Goal: Task Accomplishment & Management: Use online tool/utility

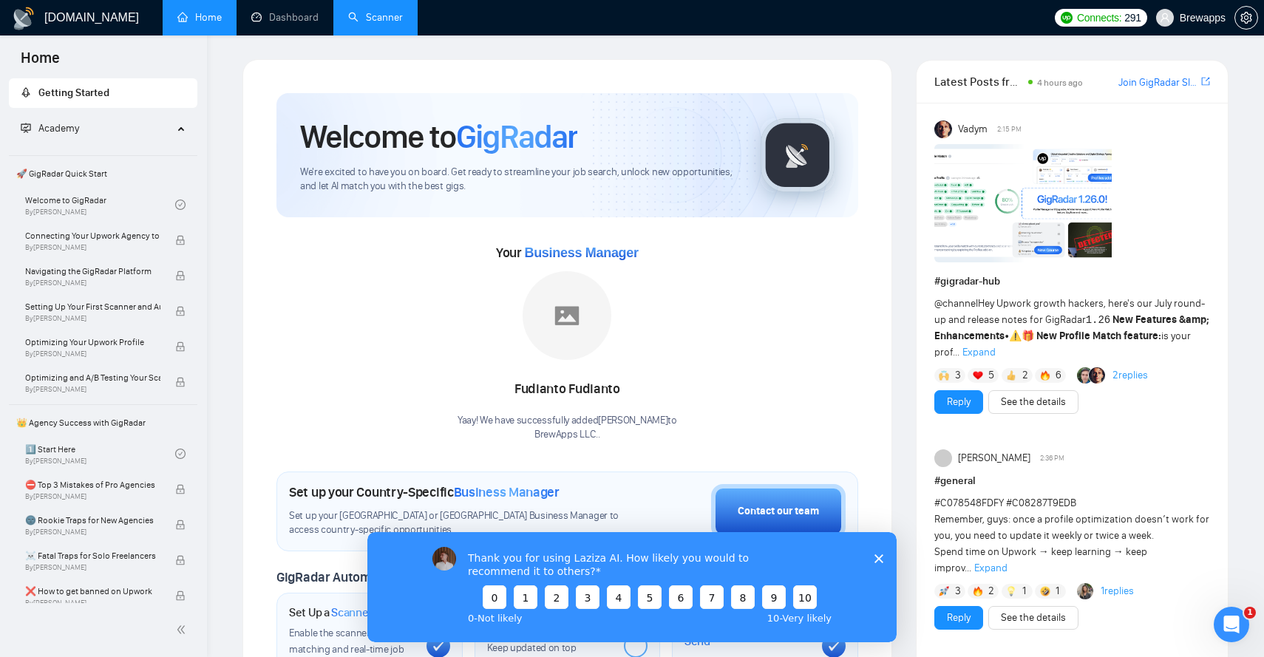
click at [403, 20] on link "Scanner" at bounding box center [375, 17] width 55 height 13
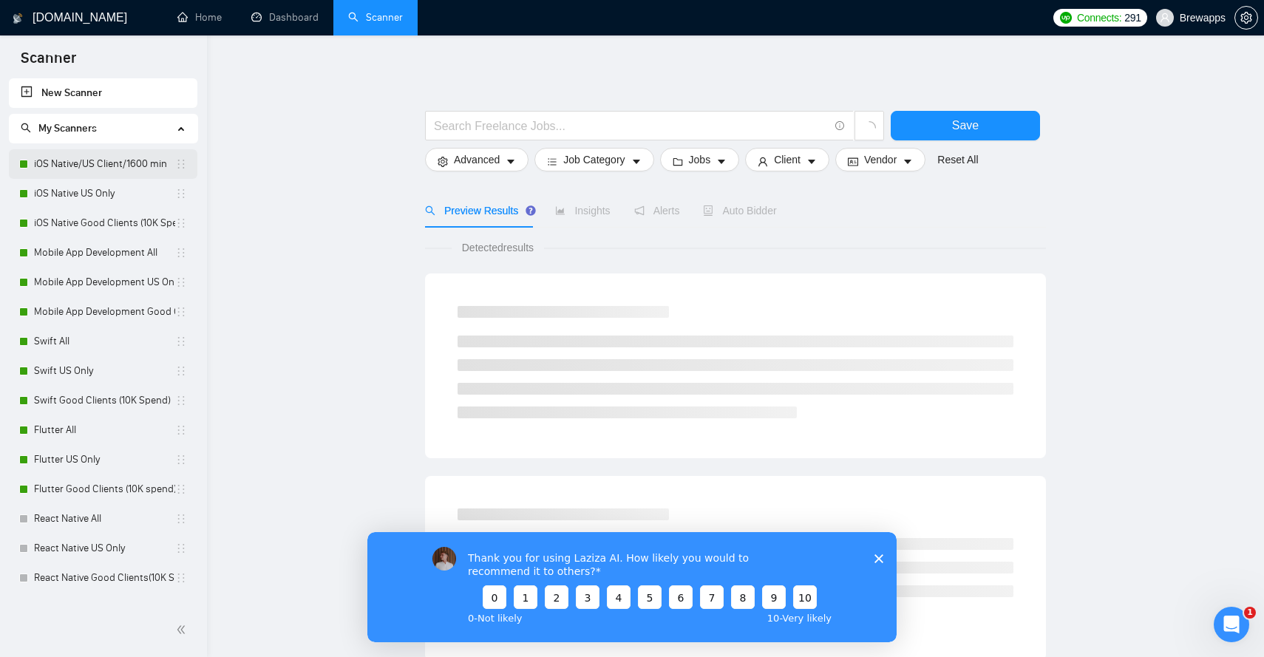
click at [141, 160] on link "iOS Native/US Client/1600 min" at bounding box center [104, 164] width 141 height 30
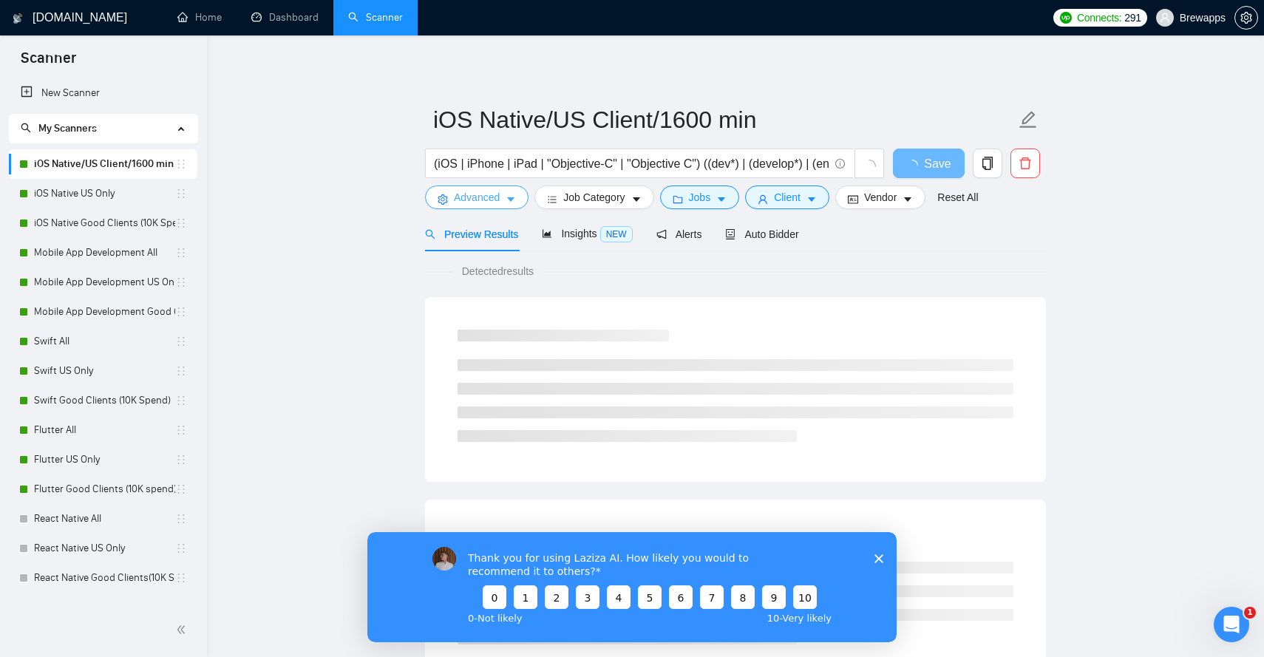
click at [489, 193] on span "Advanced" at bounding box center [477, 197] width 46 height 16
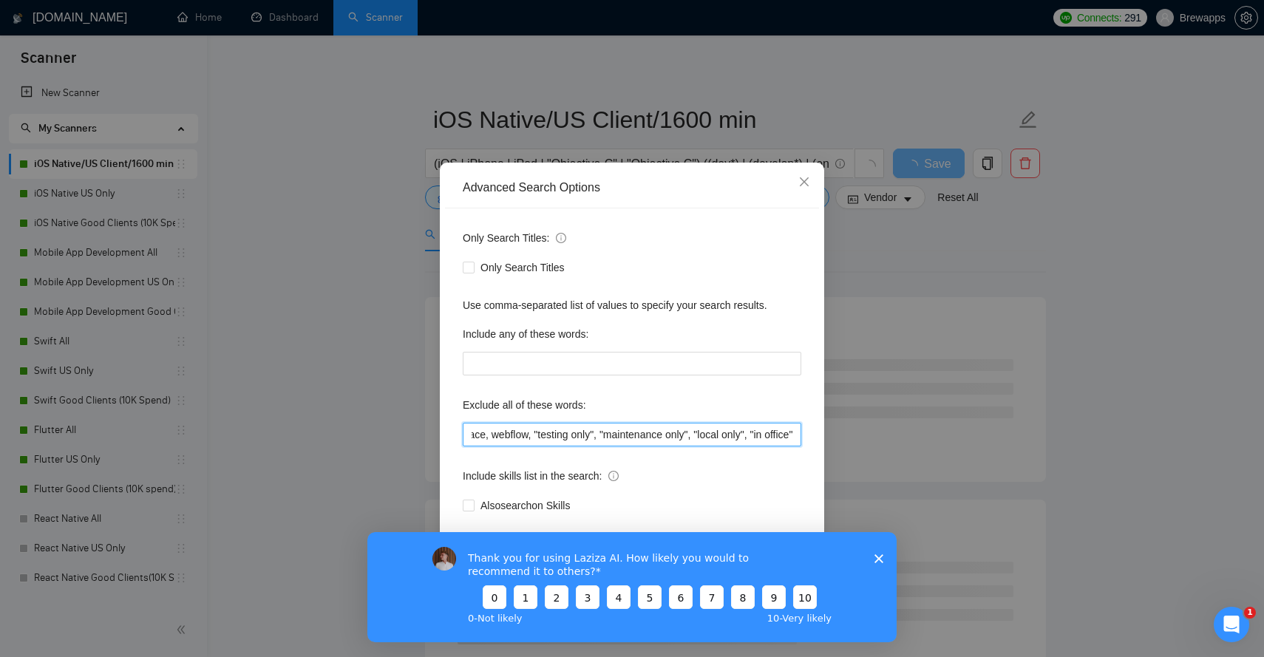
drag, startPoint x: 769, startPoint y: 434, endPoint x: 841, endPoint y: 443, distance: 73.0
click at [841, 443] on div "Advanced Search Options Only Search Titles: Only Search Titles Use comma-separa…" at bounding box center [632, 328] width 1264 height 657
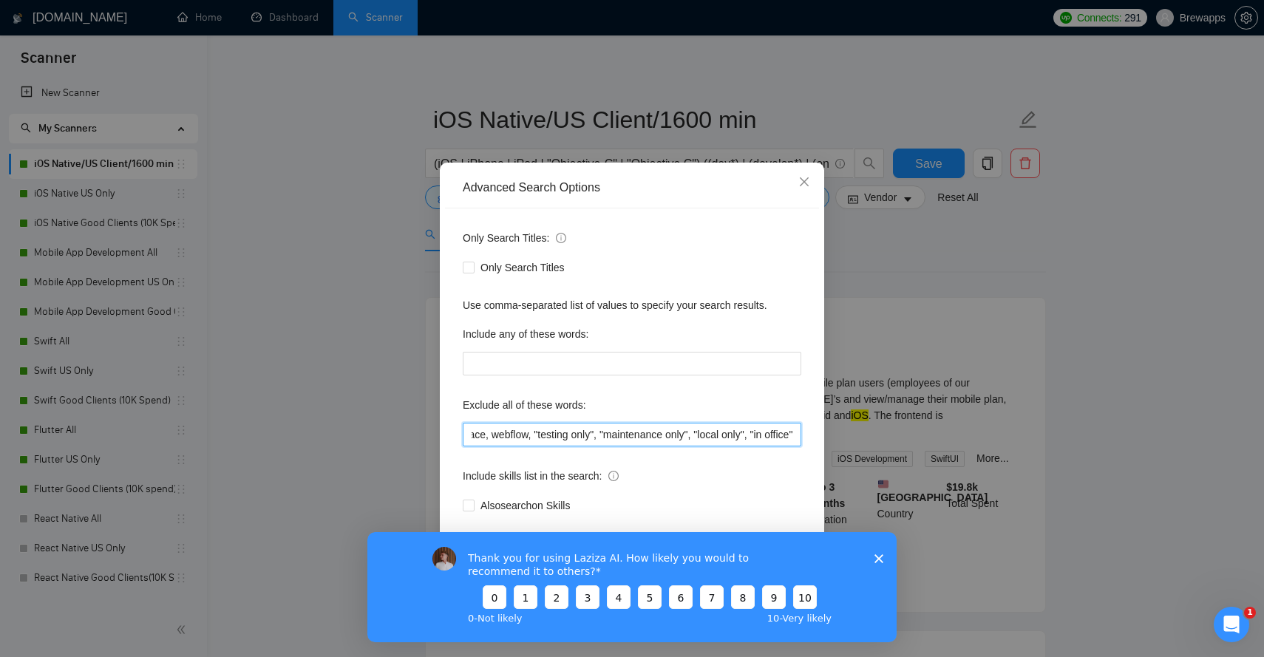
click at [770, 428] on input "tester, flutterflow, equity, tutoring, kiosk, "on-site", onsite, homework, "rev…" at bounding box center [632, 435] width 339 height 24
drag, startPoint x: 765, startPoint y: 435, endPoint x: 815, endPoint y: 438, distance: 49.6
click at [815, 438] on div "Only Search Titles: Only Search Titles Use comma-separated list of values to sp…" at bounding box center [632, 381] width 374 height 345
click at [797, 435] on input "tester, flutterflow, equity, tutoring, kiosk, "on-site", onsite, homework, "rev…" at bounding box center [632, 435] width 339 height 24
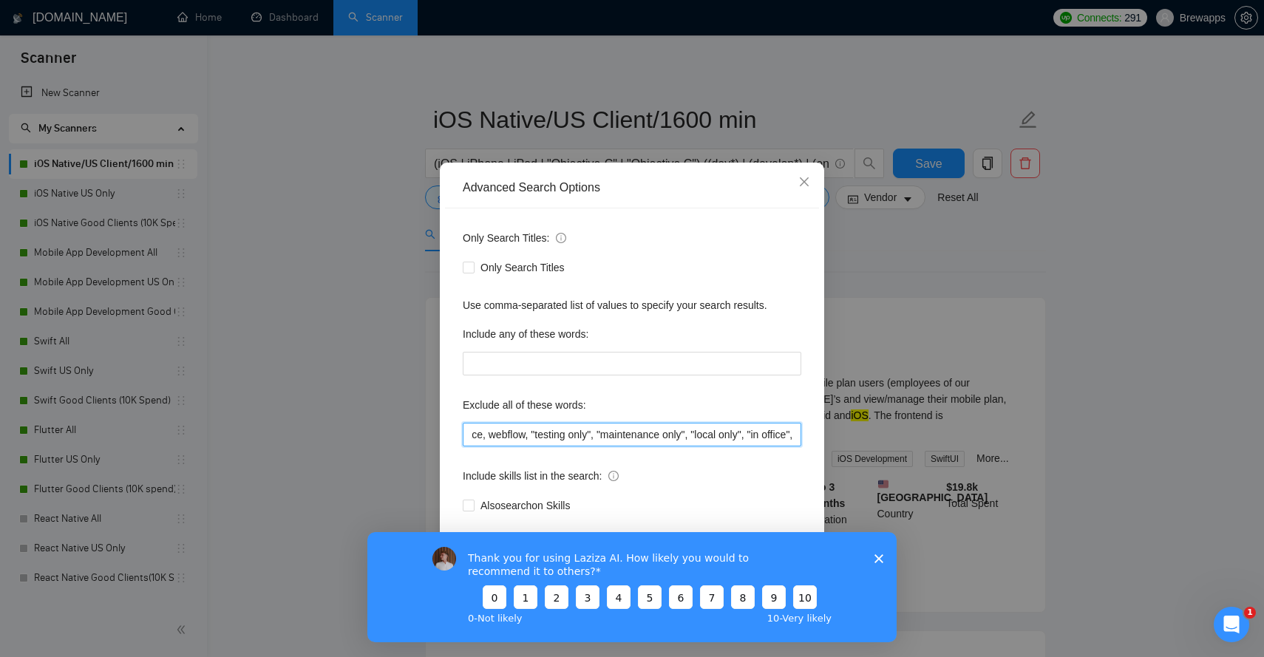
paste input ""unity game", "technical interview", crypto, blockchain, "waste my time""
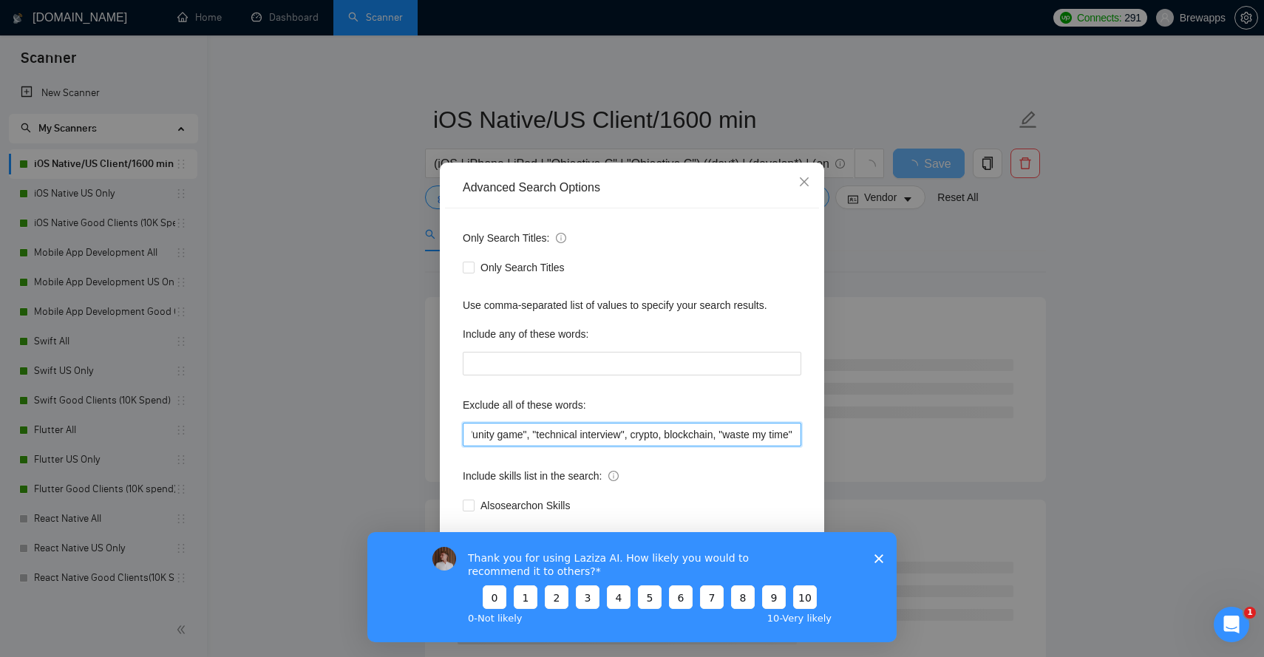
scroll to position [0, 1470]
drag, startPoint x: 557, startPoint y: 434, endPoint x: 493, endPoint y: 433, distance: 63.6
click at [492, 433] on input "tester, flutterflow, equity, tutoring, kiosk, "on-site", onsite, homework, "rev…" at bounding box center [632, 435] width 339 height 24
click at [617, 444] on input "tester, flutterflow, equity, tutoring, kiosk, "on-site", onsite, homework, "rev…" at bounding box center [632, 435] width 339 height 24
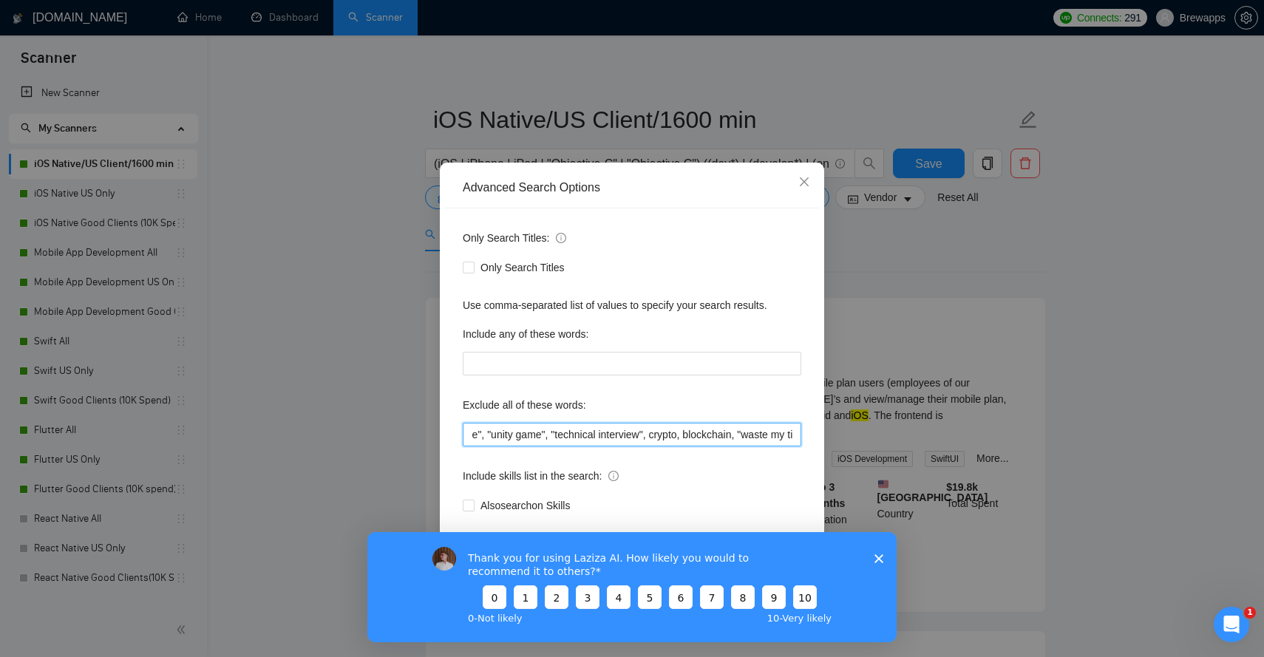
click at [622, 437] on input "tester, flutterflow, equity, tutoring, kiosk, "on-site", onsite, homework, "rev…" at bounding box center [632, 435] width 339 height 24
type input "tester, flutterflow, equity, tutoring, kiosk, "on-site", onsite, homework, "rev…"
click at [877, 554] on icon "Close survey" at bounding box center [879, 558] width 9 height 9
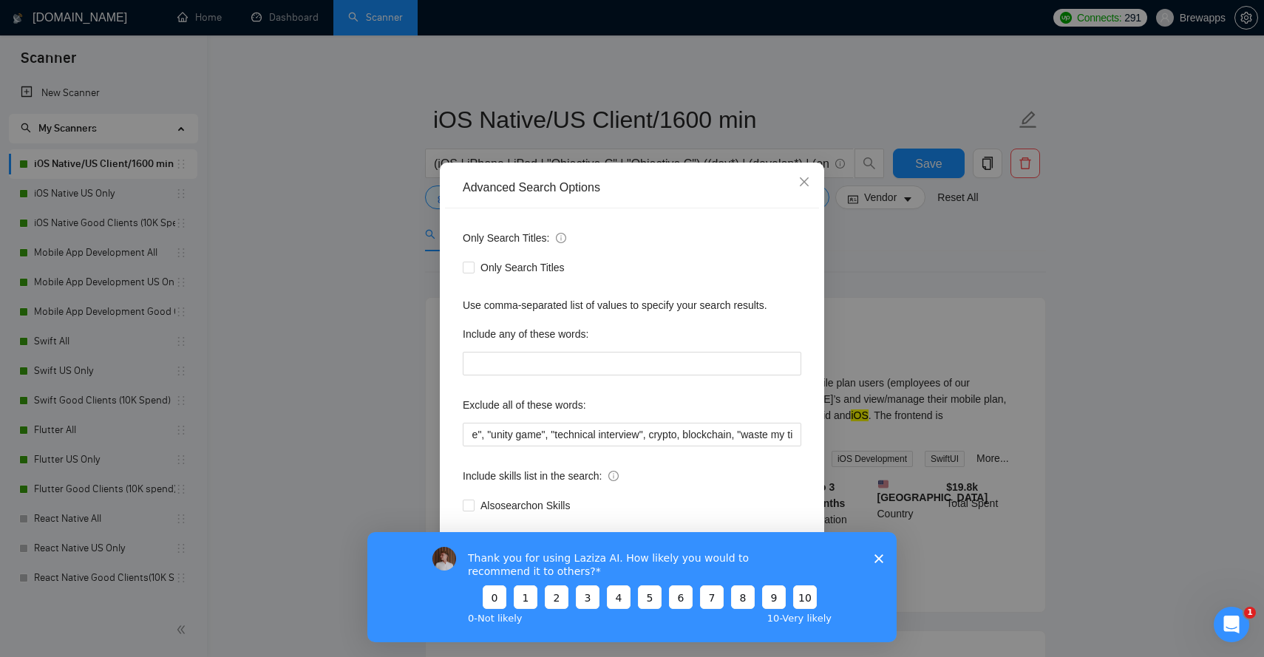
scroll to position [0, 0]
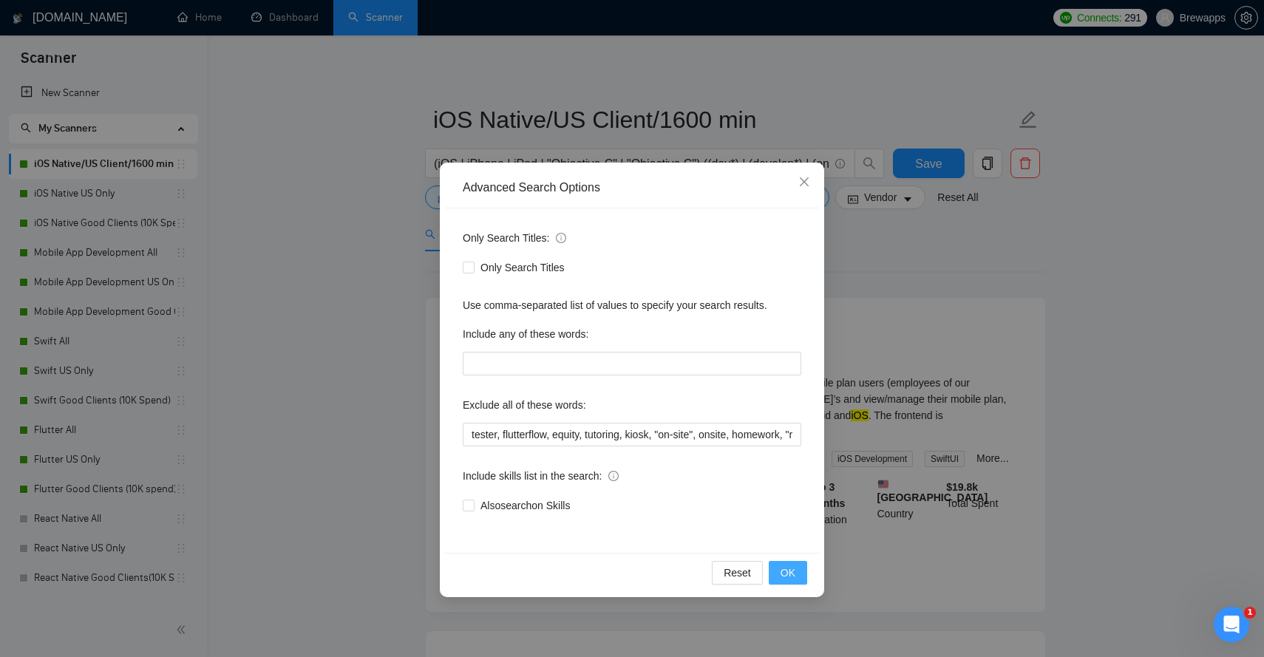
click at [787, 572] on span "OK" at bounding box center [788, 573] width 15 height 16
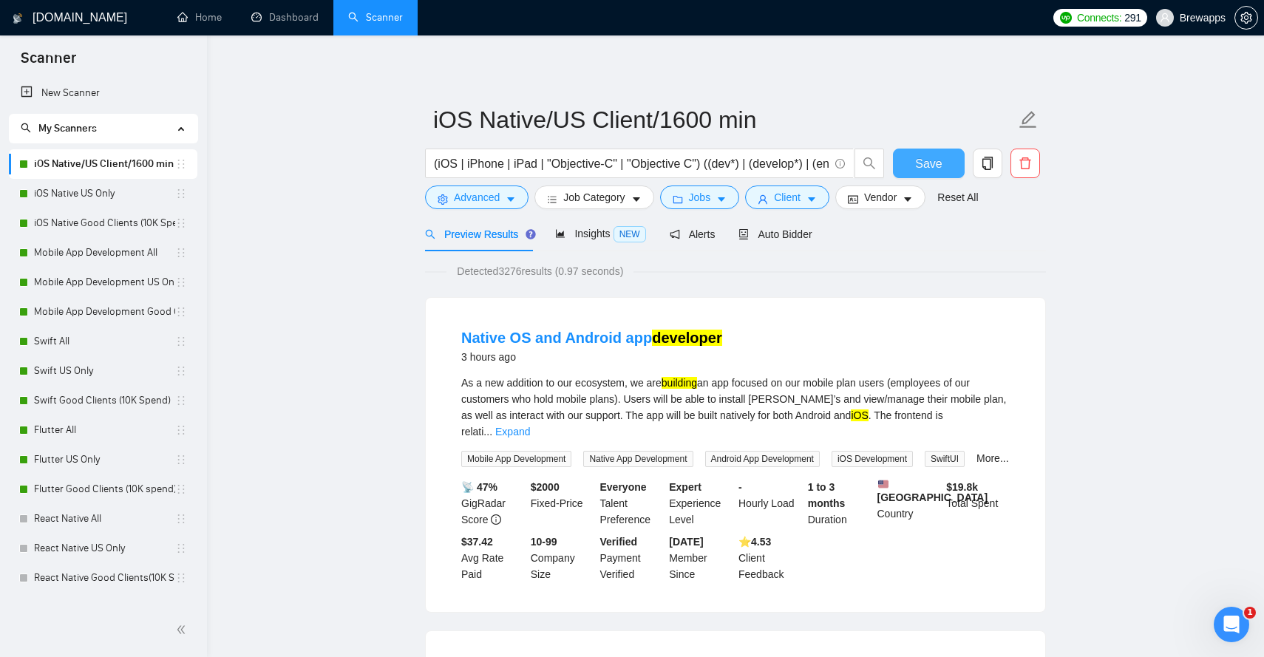
click at [929, 163] on span "Save" at bounding box center [928, 164] width 27 height 18
click at [79, 203] on link "iOS Native US Only" at bounding box center [104, 194] width 141 height 30
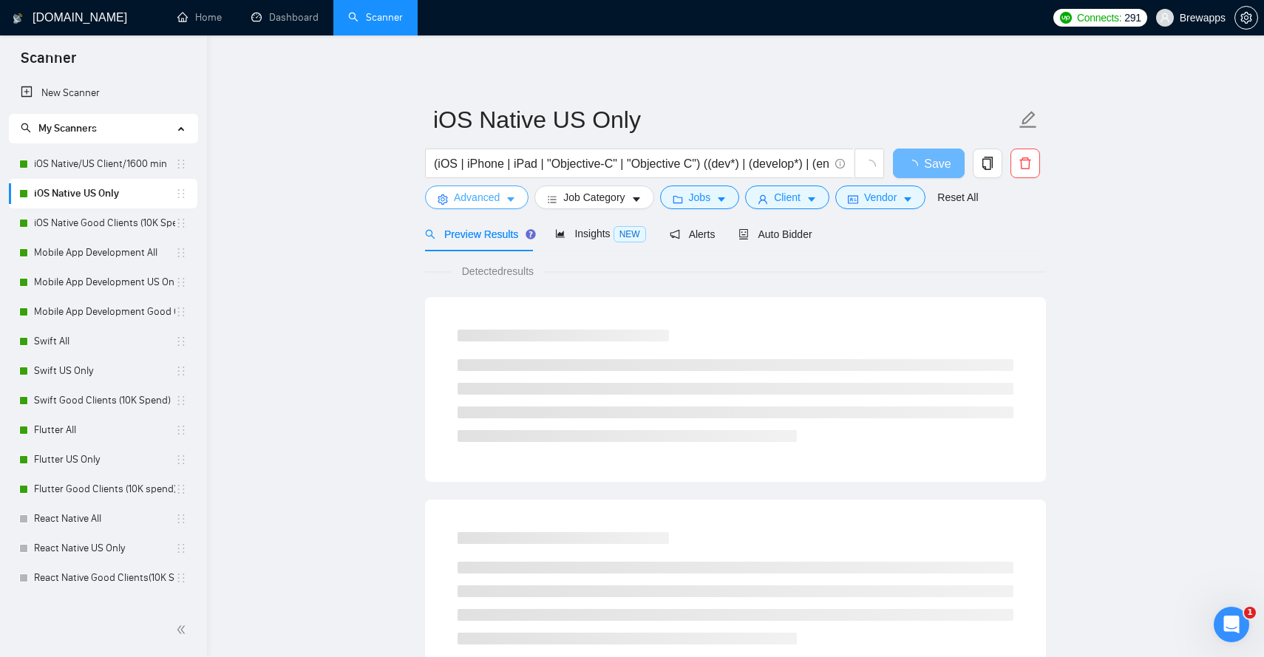
click at [518, 198] on button "Advanced" at bounding box center [477, 198] width 104 height 24
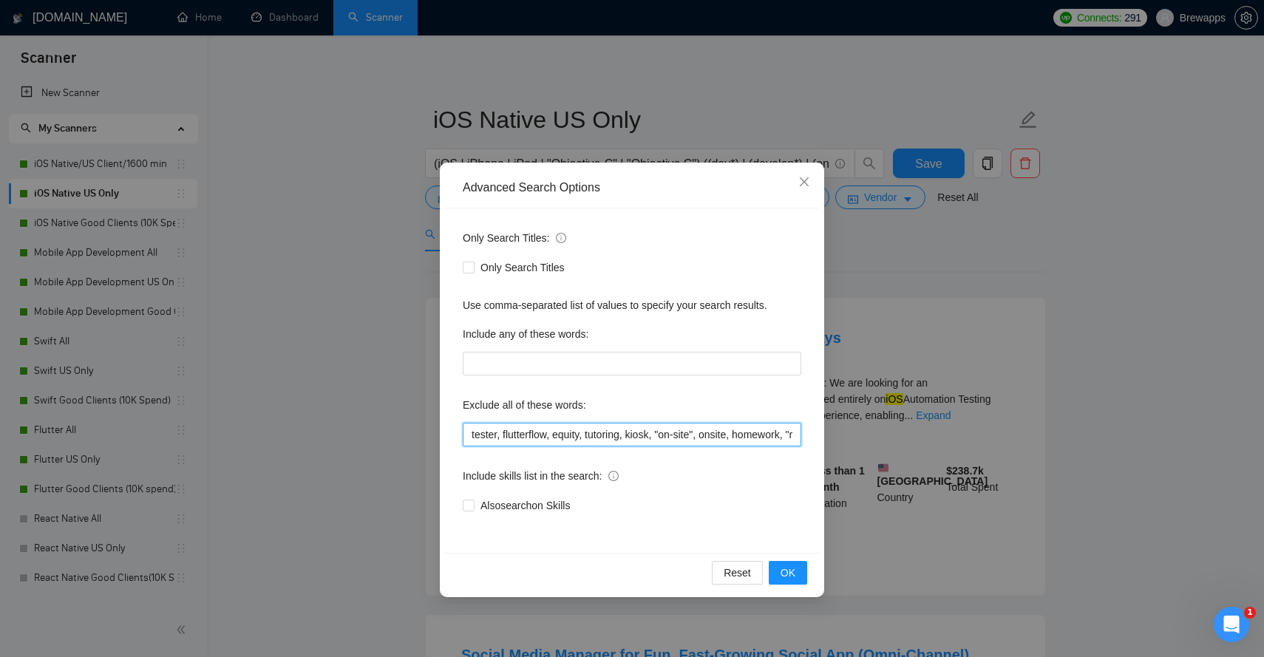
click at [585, 431] on input "tester, flutterflow, equity, tutoring, kiosk, "on-site", onsite, homework, "rev…" at bounding box center [632, 435] width 339 height 24
paste input ", "unity game", "technical interview", crypto, blockchain, "waste my time""
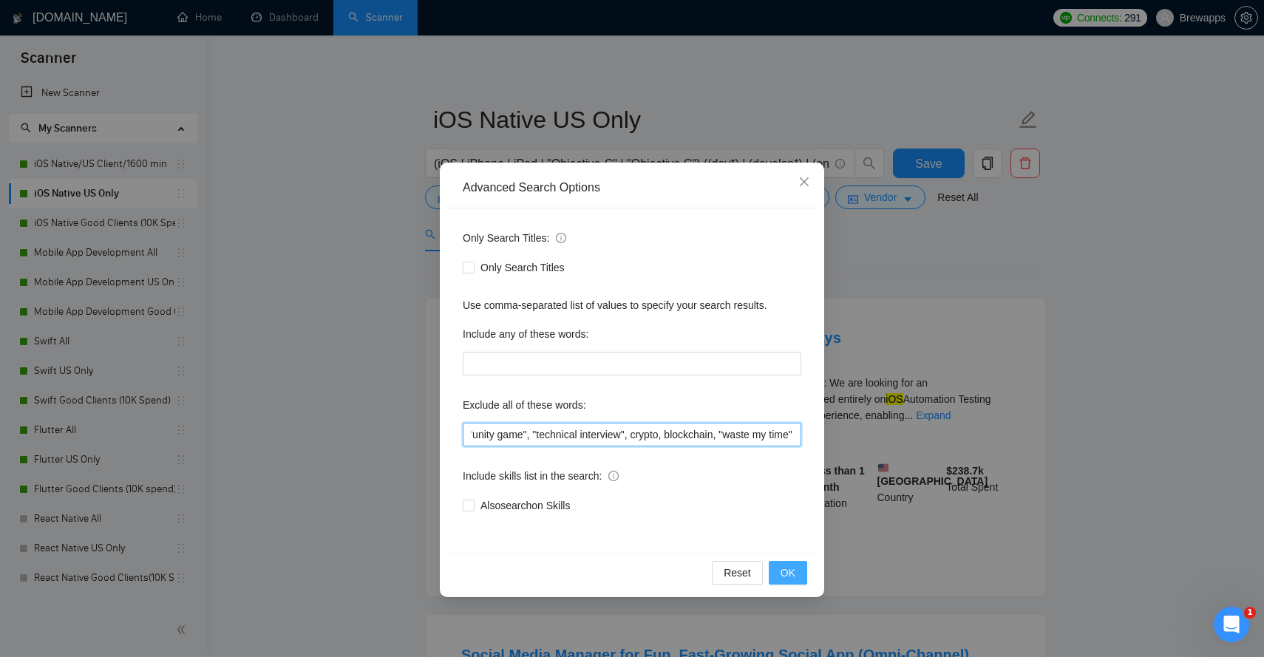
type input "tester, flutterflow, equity, tutoring, kiosk, "on-site", onsite, homework, "rev…"
click at [790, 577] on span "OK" at bounding box center [788, 573] width 15 height 16
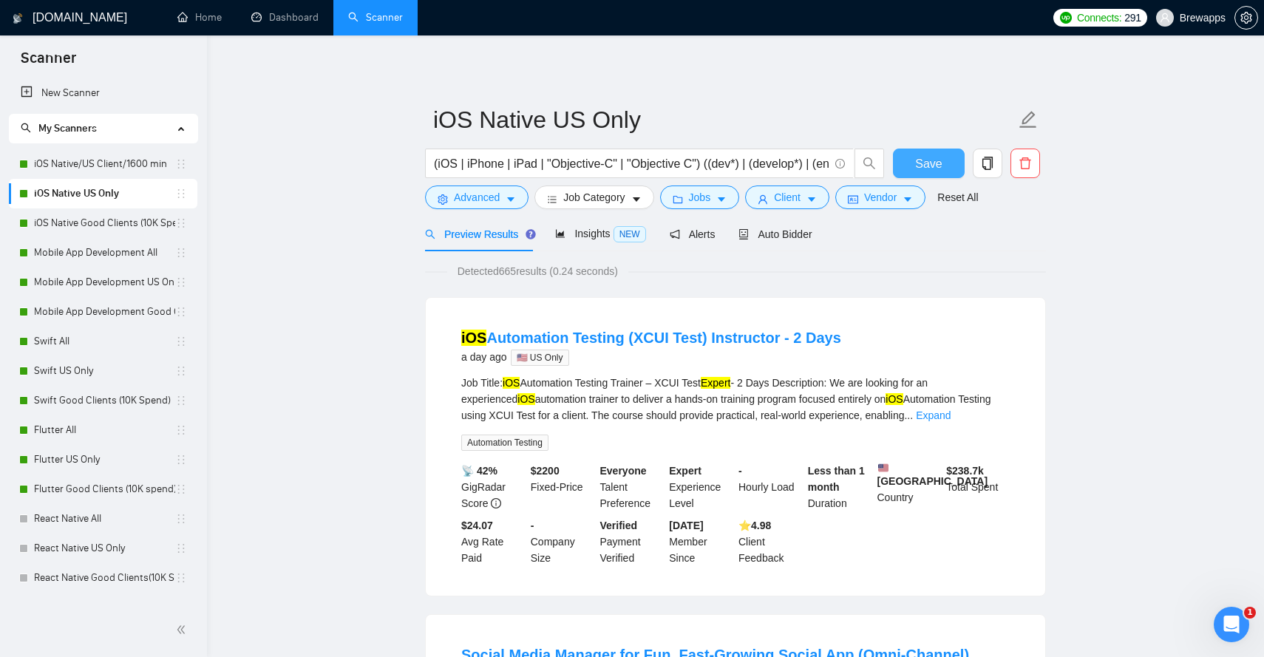
click at [933, 153] on button "Save" at bounding box center [929, 164] width 72 height 30
click at [491, 203] on span "Advanced" at bounding box center [477, 197] width 46 height 16
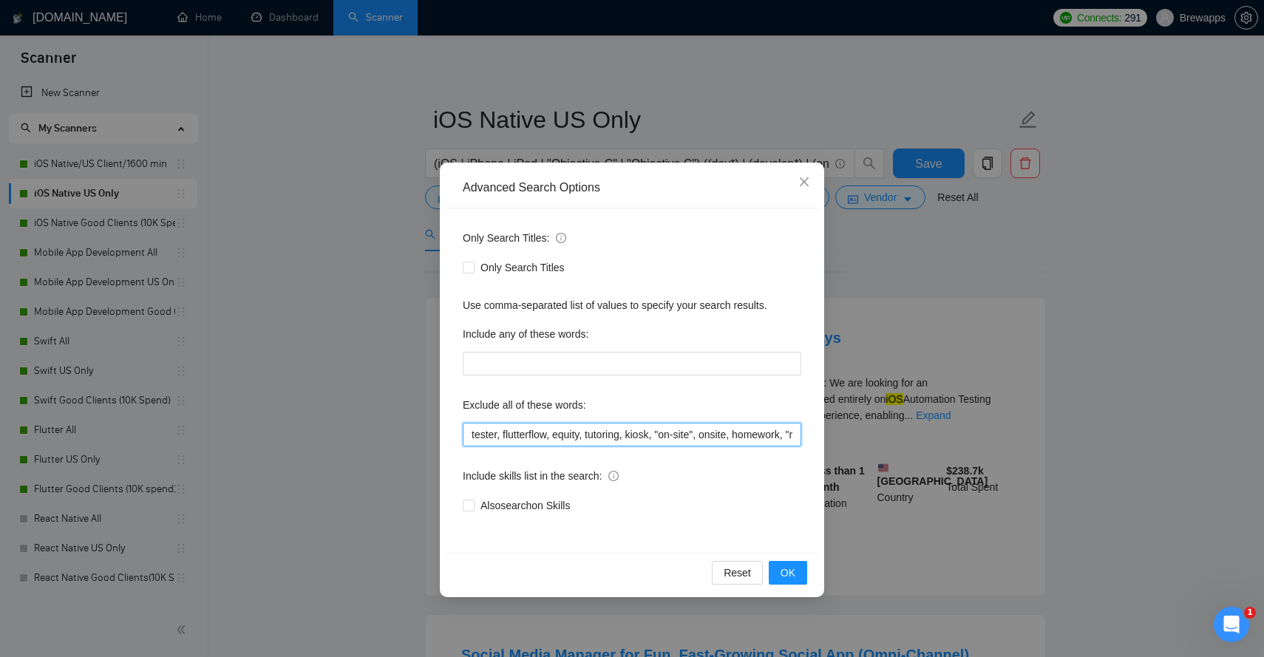
click at [654, 430] on input "tester, flutterflow, equity, tutoring, kiosk, "on-site", onsite, homework, "rev…" at bounding box center [632, 435] width 339 height 24
paste input "tester, flutterflow, equity, tutoring, kiosk, "on-site", onsite, homework, "rev…"
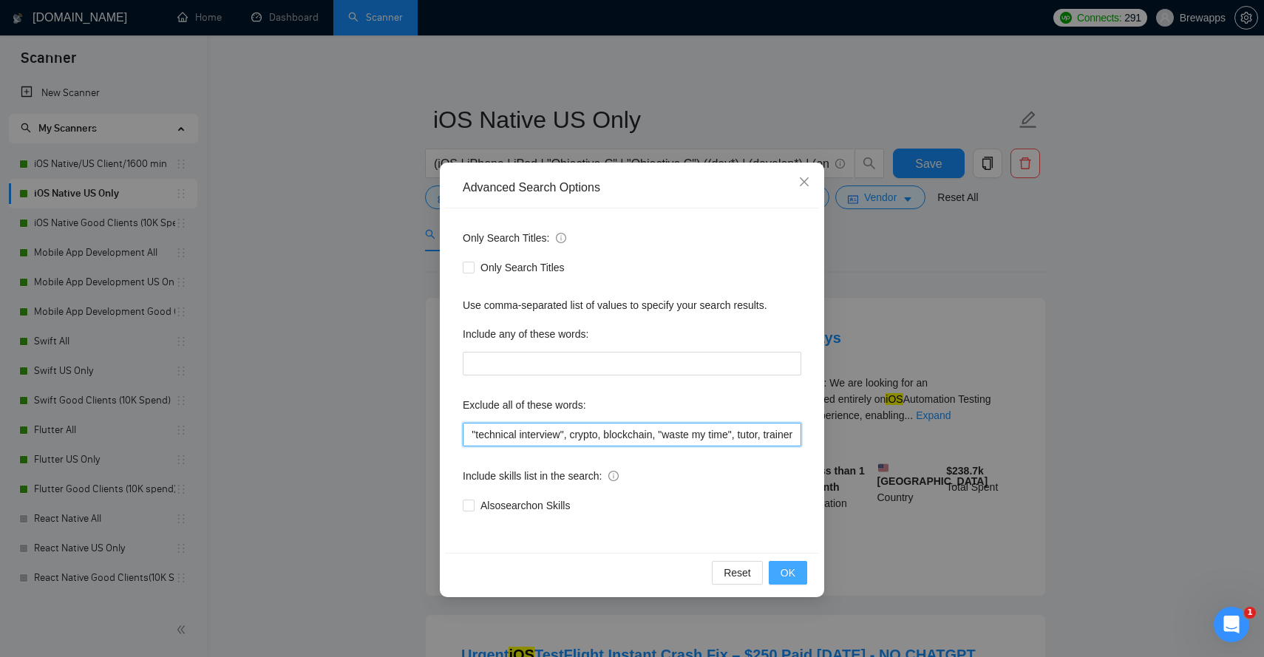
type input "tester, flutterflow, equity, tutoring, kiosk, "on-site", onsite, homework, "rev…"
click at [792, 566] on span "OK" at bounding box center [788, 573] width 15 height 16
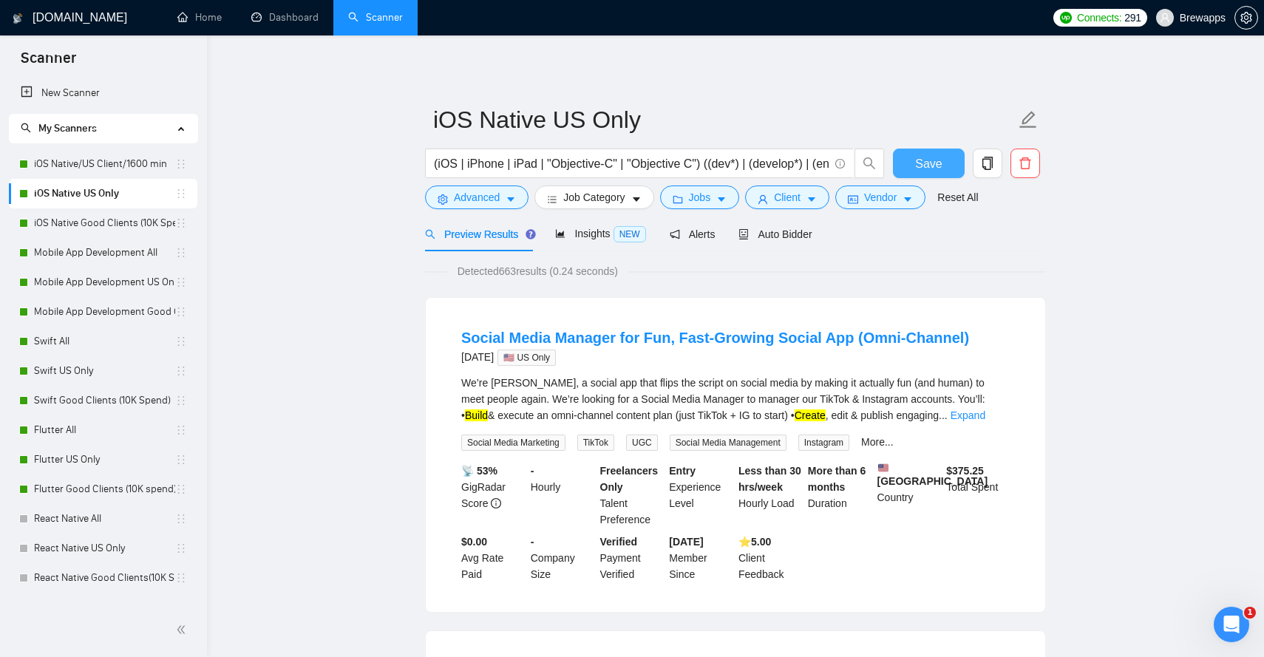
click at [928, 160] on span "Save" at bounding box center [928, 164] width 27 height 18
click at [153, 163] on link "iOS Native/US Client/1600 min" at bounding box center [104, 164] width 141 height 30
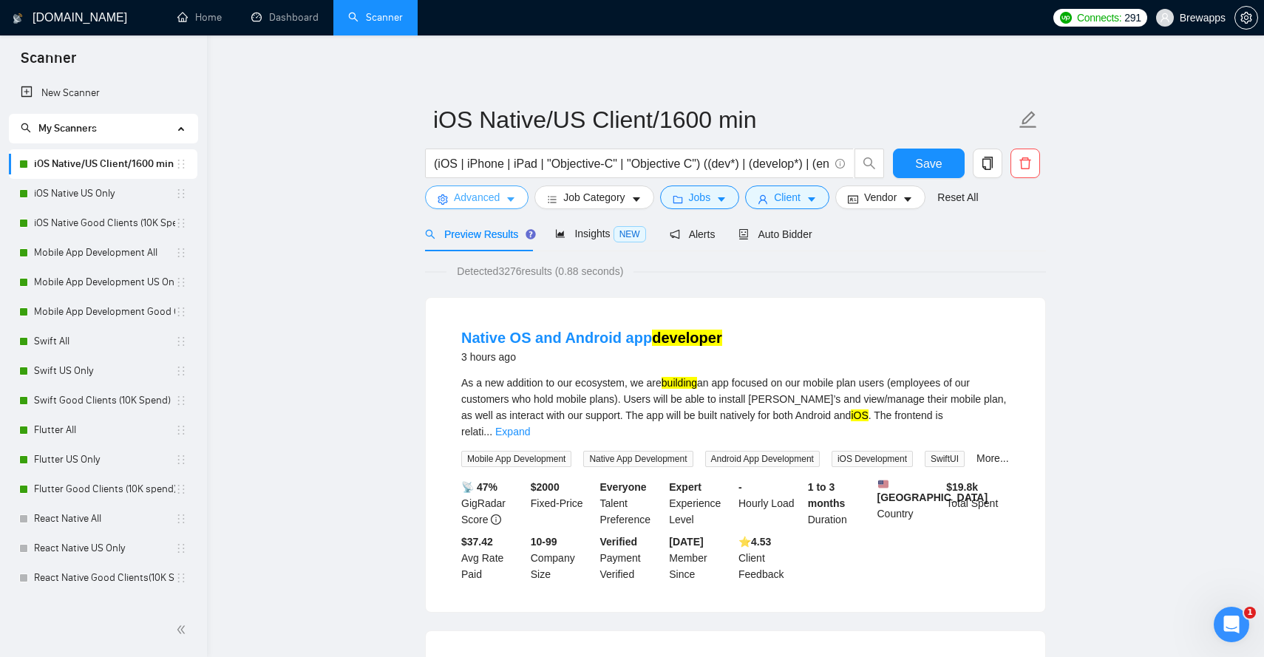
click at [510, 201] on icon "caret-down" at bounding box center [511, 199] width 10 height 10
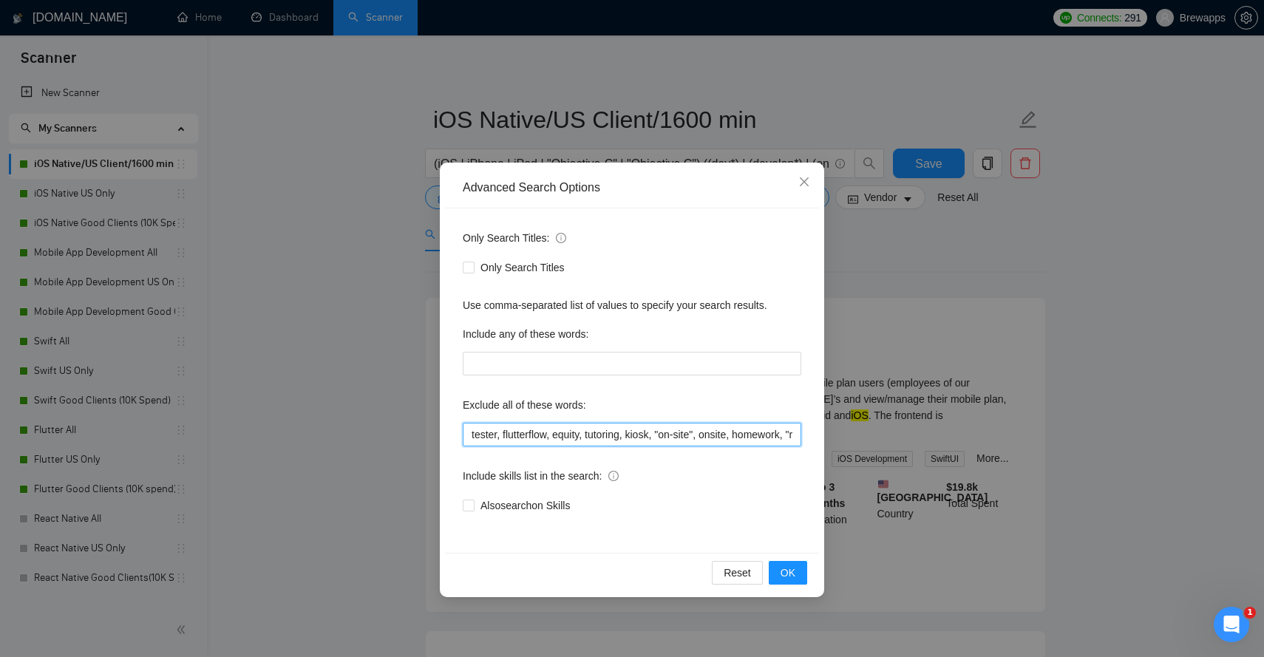
click at [571, 436] on input "tester, flutterflow, equity, tutoring, kiosk, "on-site", onsite, homework, "rev…" at bounding box center [632, 435] width 339 height 24
paste input ", tutor, trainer"
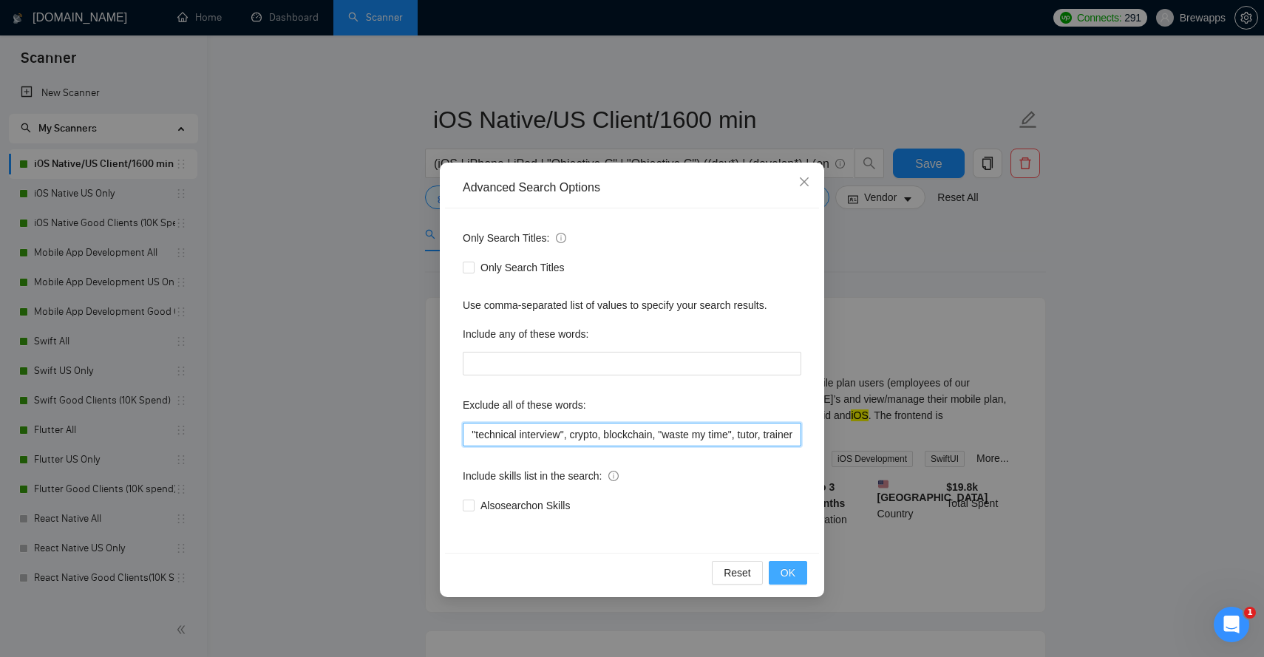
type input "tester, flutterflow, equity, tutoring, kiosk, "on-site", onsite, homework, "rev…"
click at [794, 569] on span "OK" at bounding box center [788, 573] width 15 height 16
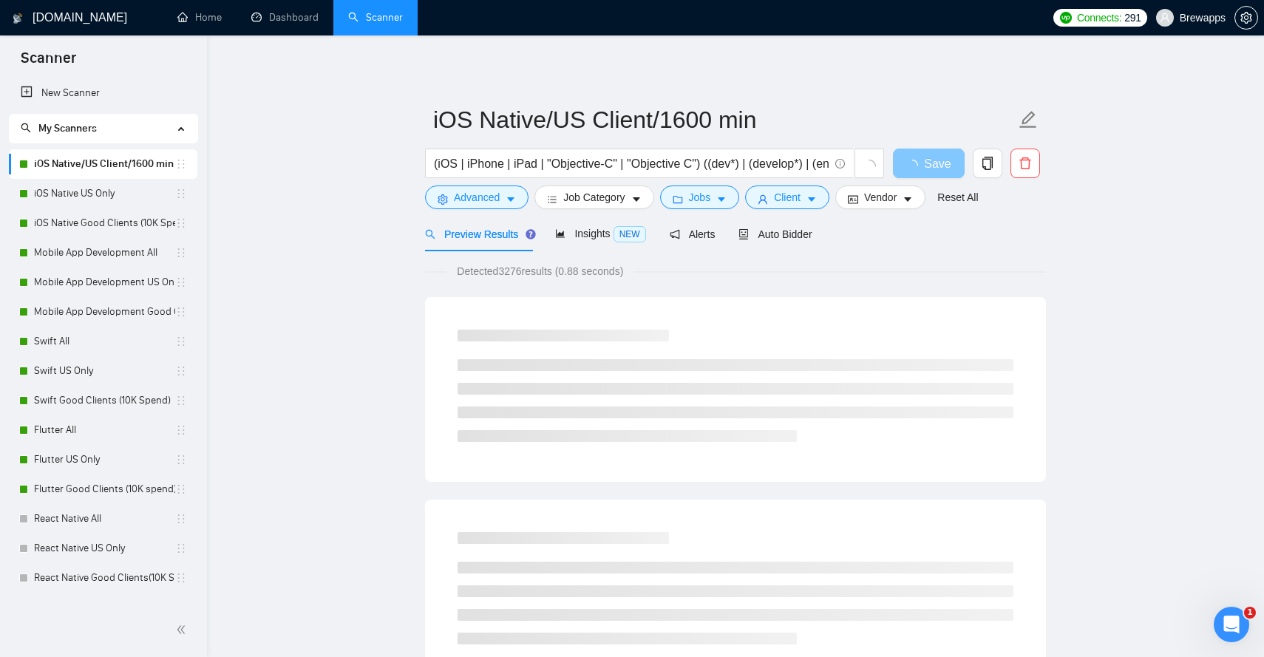
click at [932, 168] on span "Save" at bounding box center [937, 164] width 27 height 18
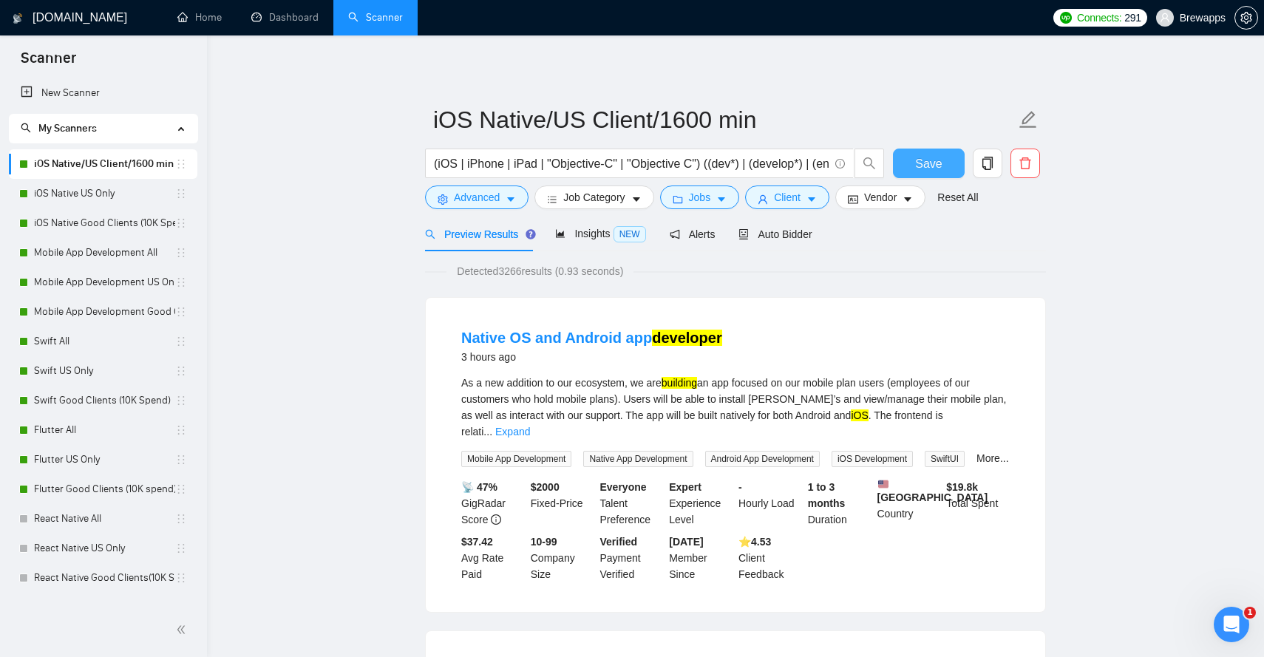
click at [932, 168] on span "Save" at bounding box center [928, 164] width 27 height 18
click at [938, 166] on span "Save" at bounding box center [928, 164] width 27 height 18
click at [123, 231] on link "iOS Native Good Clients (10K Spend)" at bounding box center [104, 224] width 141 height 30
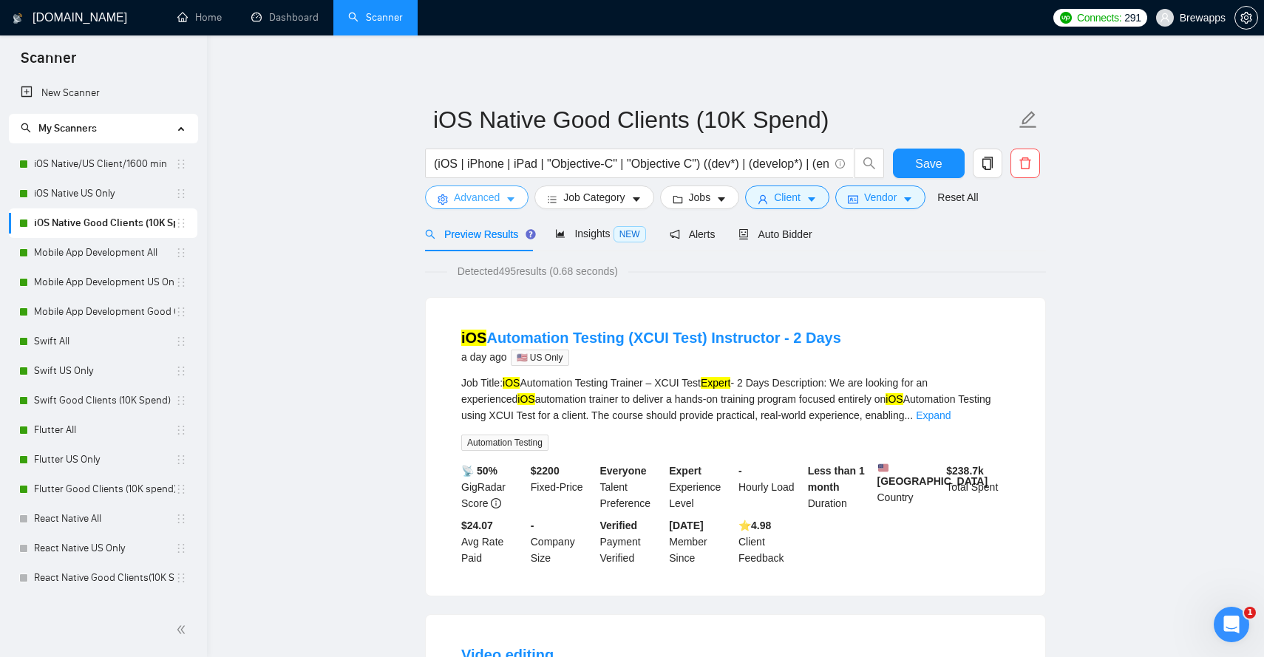
click at [518, 196] on button "Advanced" at bounding box center [477, 198] width 104 height 24
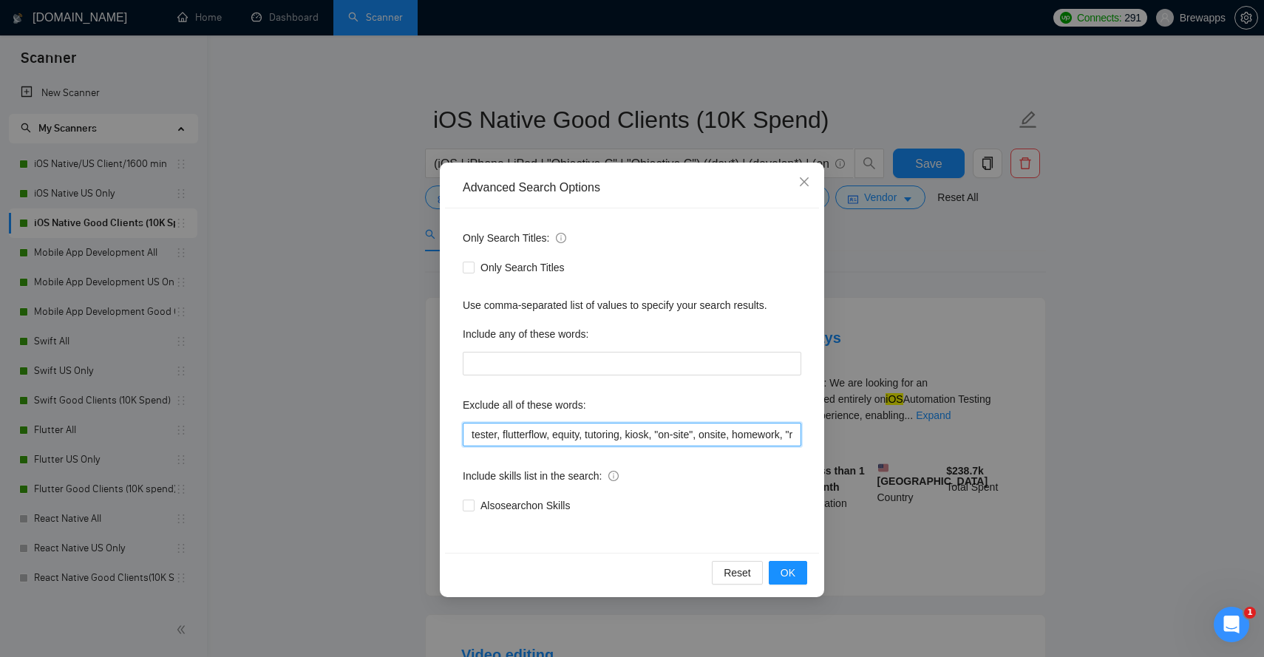
click at [614, 440] on input "tester, flutterflow, equity, tutoring, kiosk, "on-site", onsite, homework, "rev…" at bounding box center [632, 435] width 339 height 24
paste input ", "unity game", "technical interview", crypto, blockchain, "waste my time", tut…"
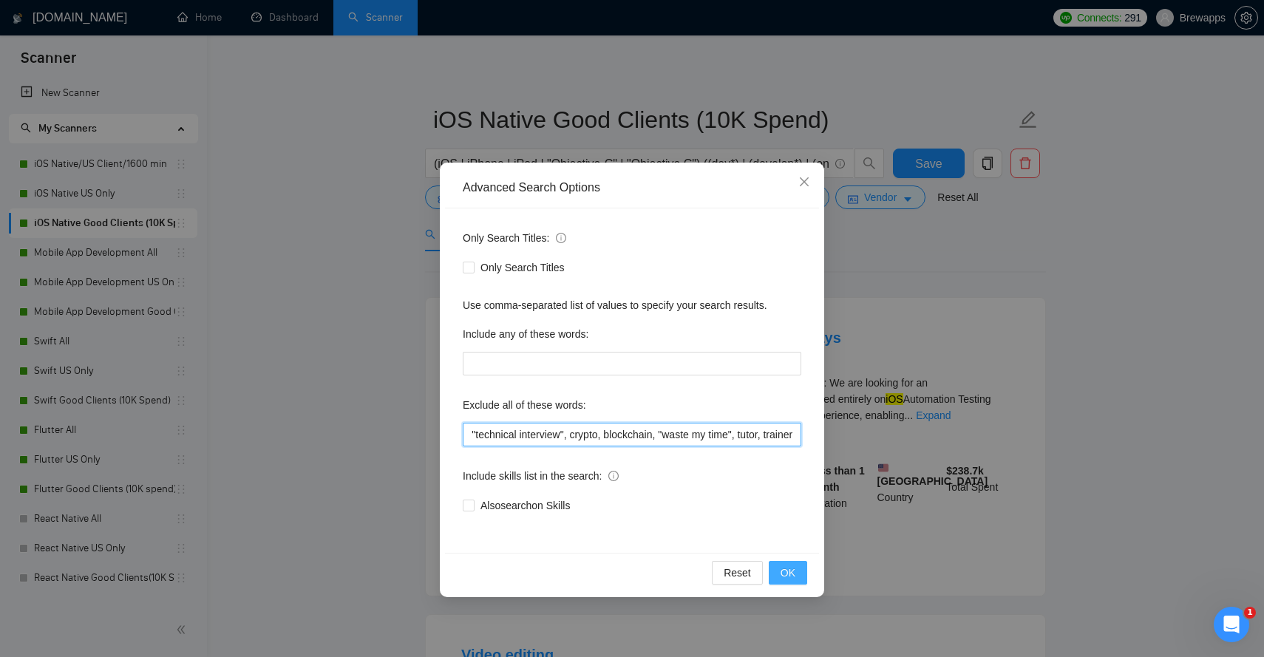
type input "tester, flutterflow, equity, tutoring, kiosk, "on-site", onsite, homework, "rev…"
click at [799, 574] on button "OK" at bounding box center [788, 573] width 38 height 24
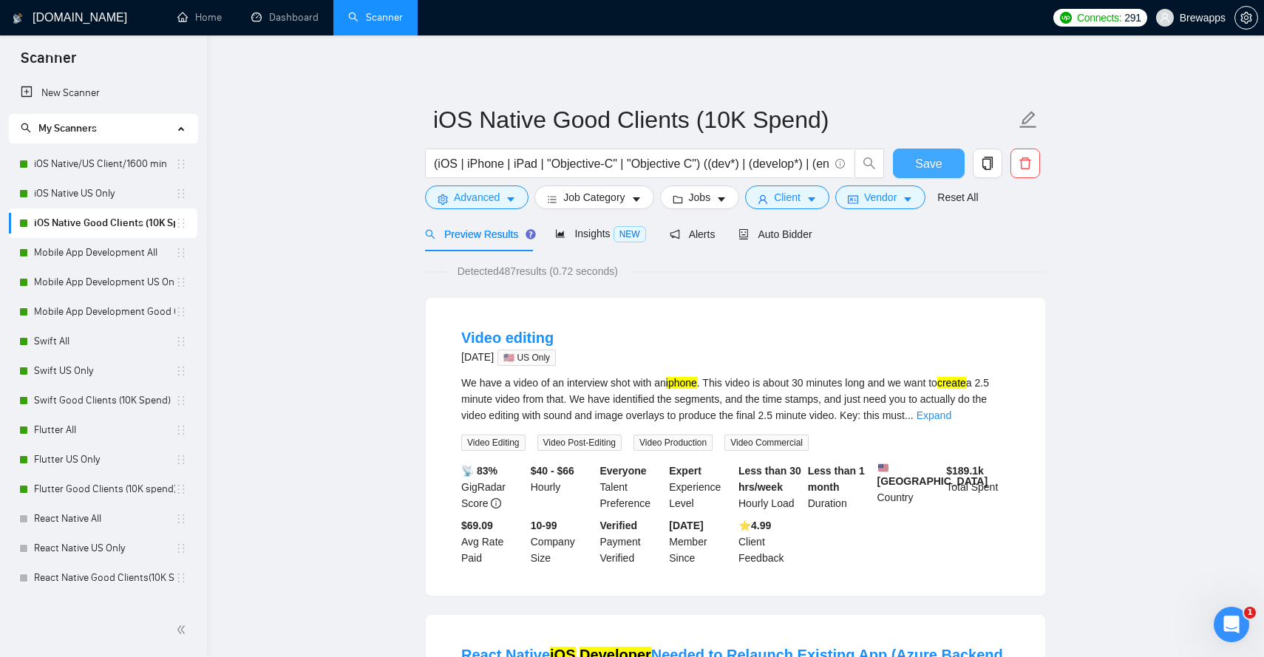
click at [926, 161] on span "Save" at bounding box center [928, 164] width 27 height 18
click at [134, 257] on link "Mobile App Development All" at bounding box center [104, 253] width 141 height 30
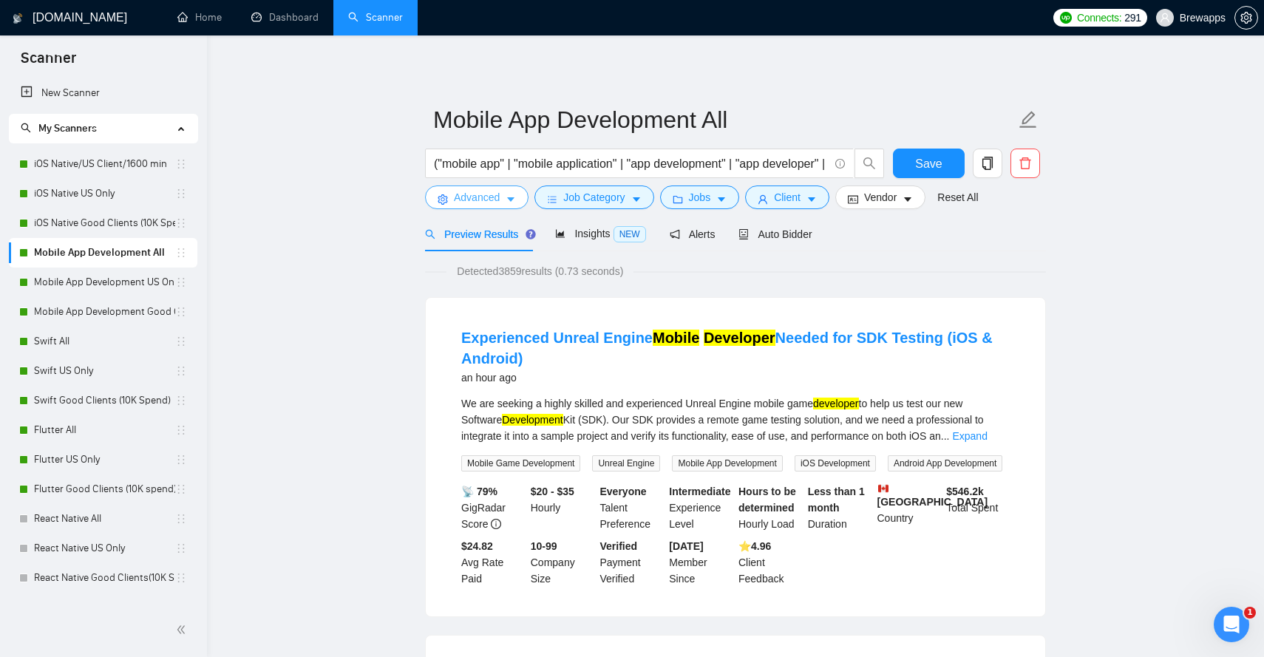
click at [495, 202] on span "Advanced" at bounding box center [477, 197] width 46 height 16
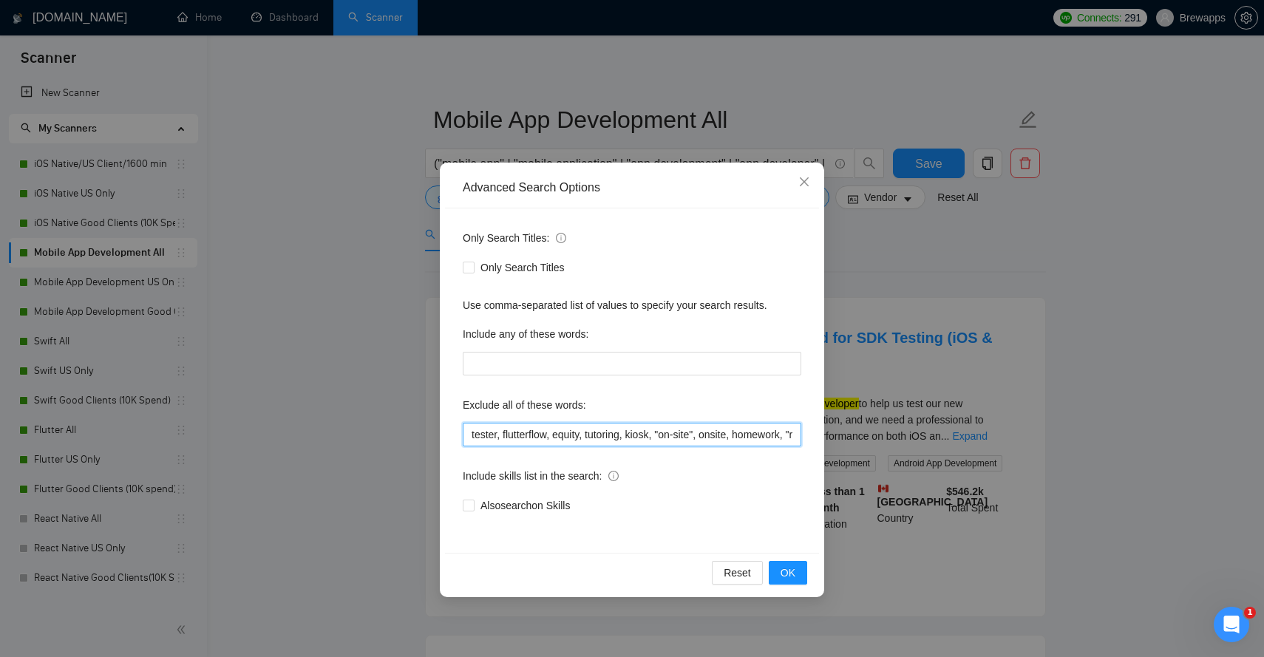
click at [593, 444] on input "tester, flutterflow, equity, tutoring, kiosk, "on-site", onsite, homework, "rev…" at bounding box center [632, 435] width 339 height 24
paste input ", "unity game", "technical interview", crypto, blockchain, "waste my time", tut…"
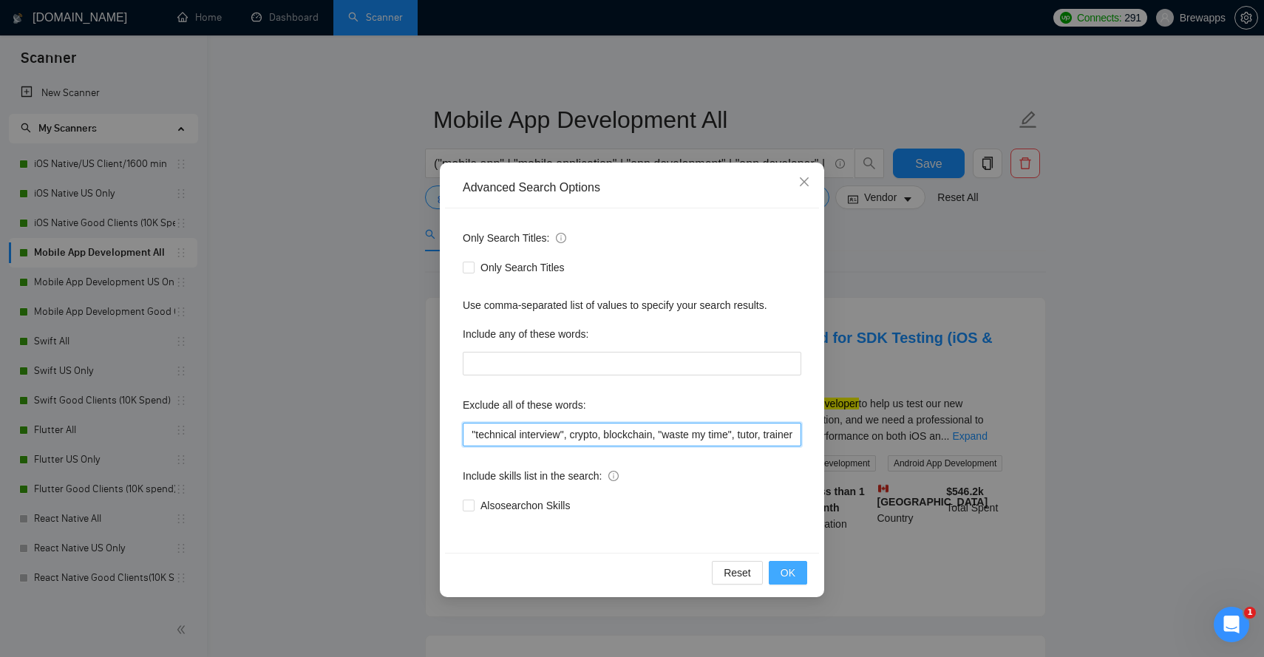
type input "tester, flutterflow, equity, tutoring, kiosk, "on-site", onsite, homework, "rev…"
click at [788, 572] on span "OK" at bounding box center [788, 573] width 15 height 16
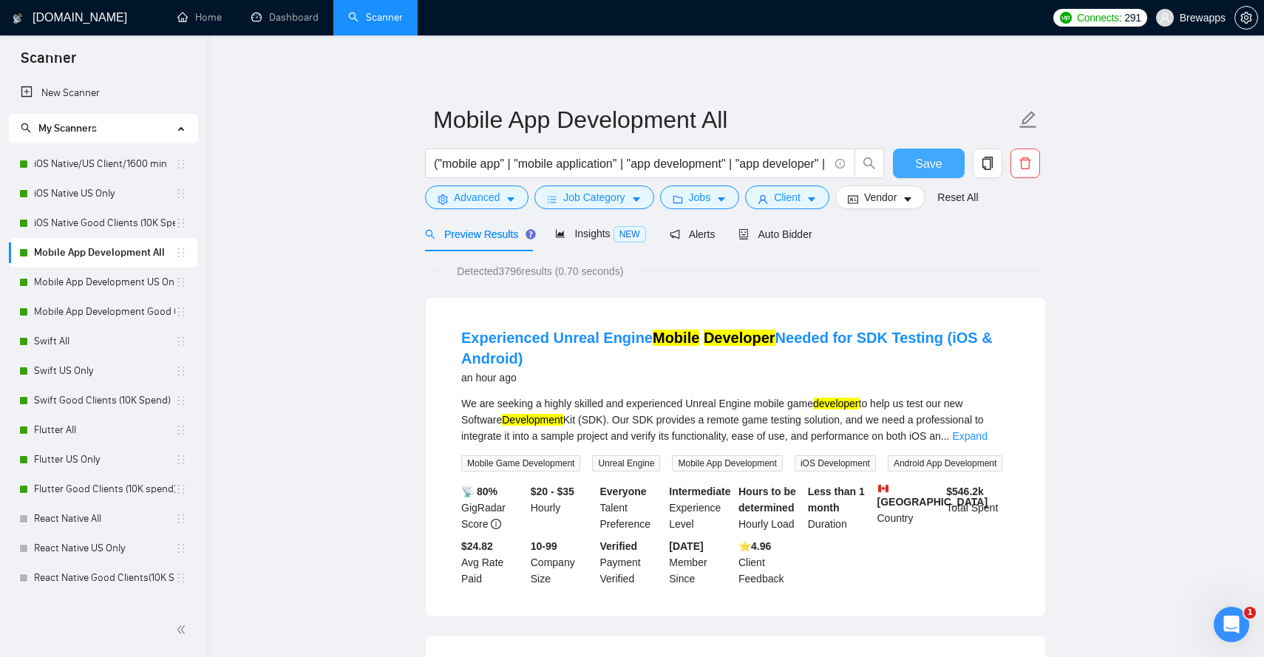
click at [921, 155] on span "Save" at bounding box center [928, 164] width 27 height 18
click at [110, 282] on link "Mobile App Development US Only" at bounding box center [104, 283] width 141 height 30
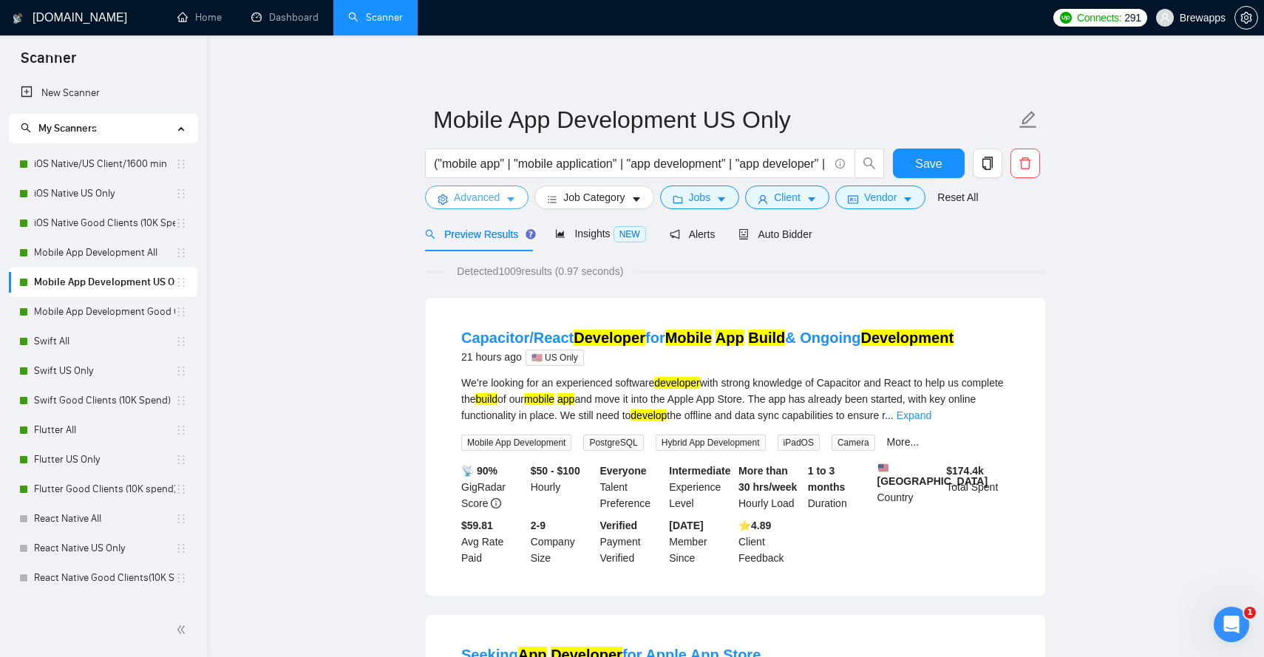
click at [516, 201] on icon "caret-down" at bounding box center [511, 199] width 10 height 10
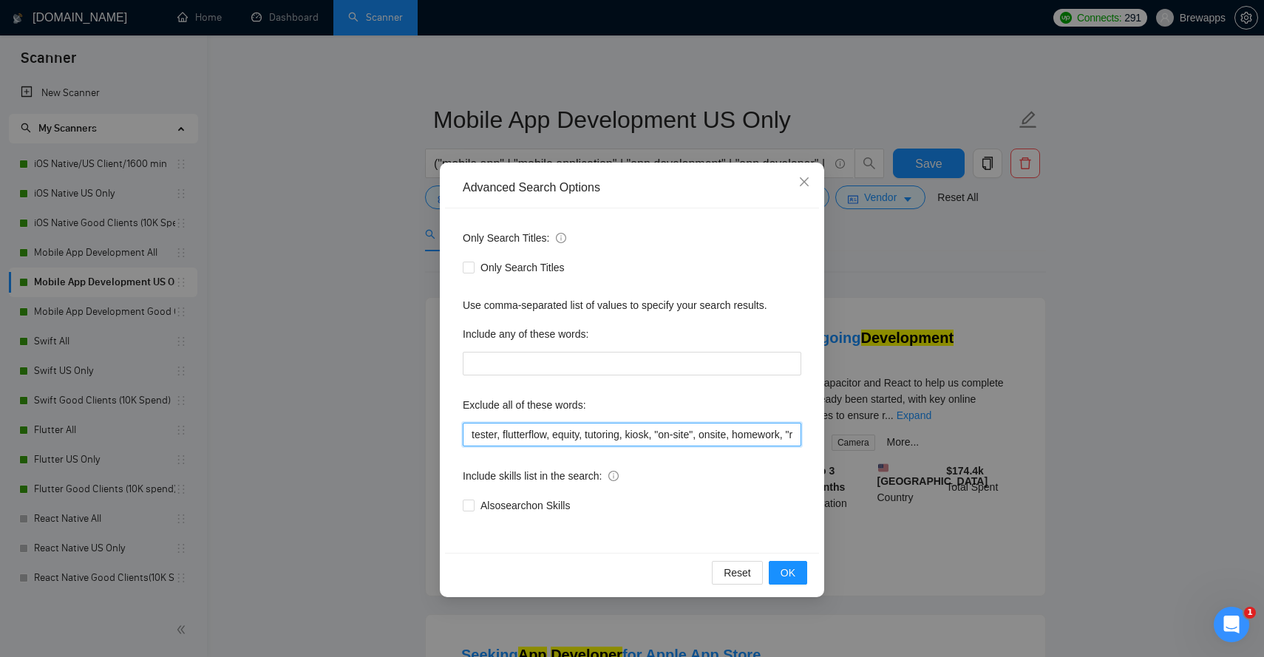
click at [620, 441] on input "tester, flutterflow, equity, tutoring, kiosk, "on-site", onsite, homework, "rev…" at bounding box center [632, 435] width 339 height 24
paste input ", "unity game", "technical interview", crypto, blockchain, "waste my time", tut…"
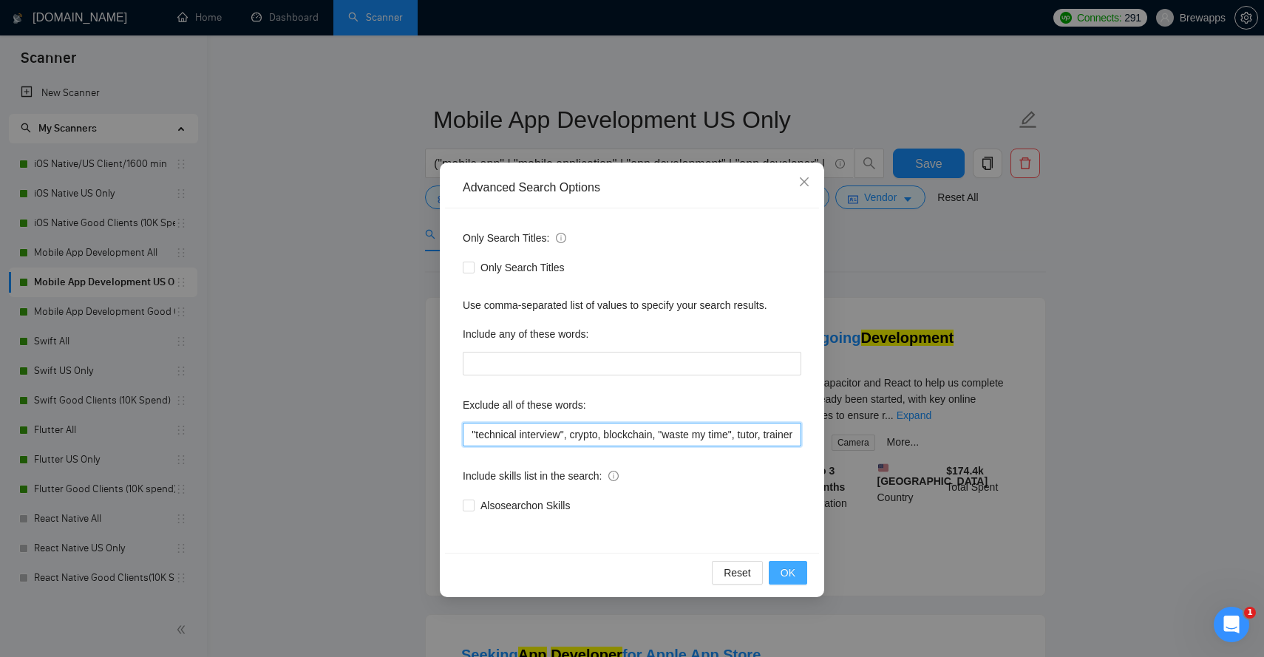
type input "tester, flutterflow, equity, tutoring, kiosk, "on-site", onsite, homework, "rev…"
click at [797, 575] on button "OK" at bounding box center [788, 573] width 38 height 24
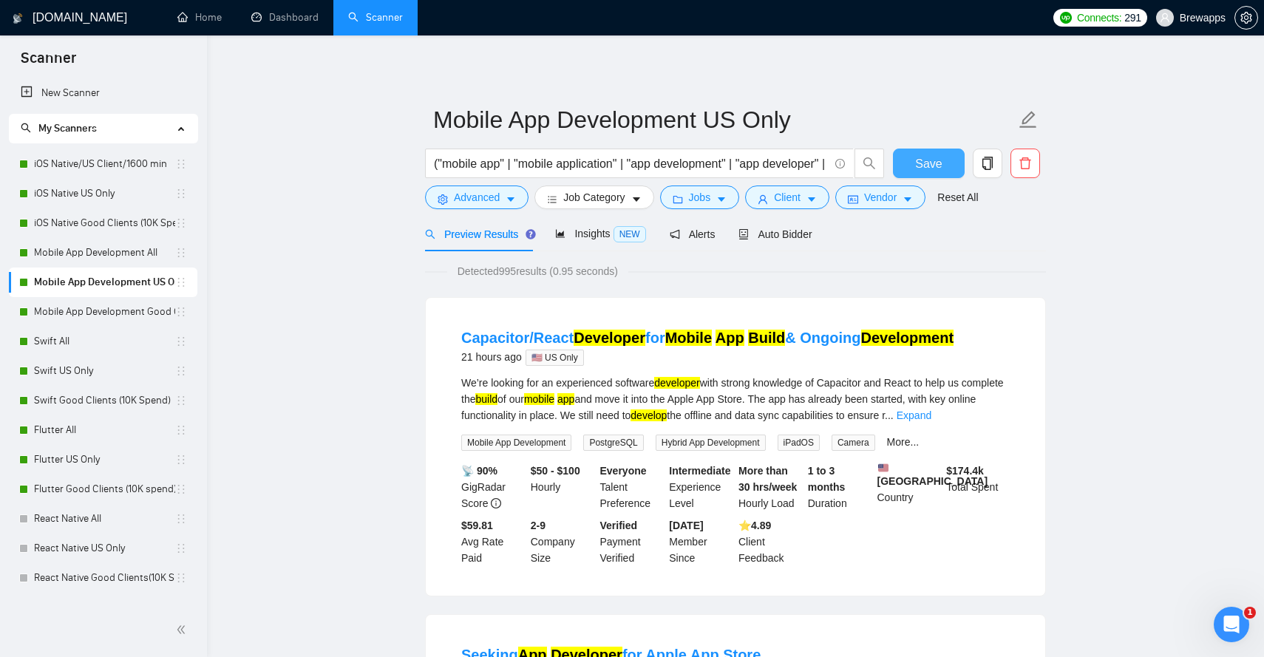
click at [932, 164] on span "Save" at bounding box center [928, 164] width 27 height 18
click at [151, 309] on link "Mobile App Development Good Clients (15K Spend)" at bounding box center [104, 312] width 141 height 30
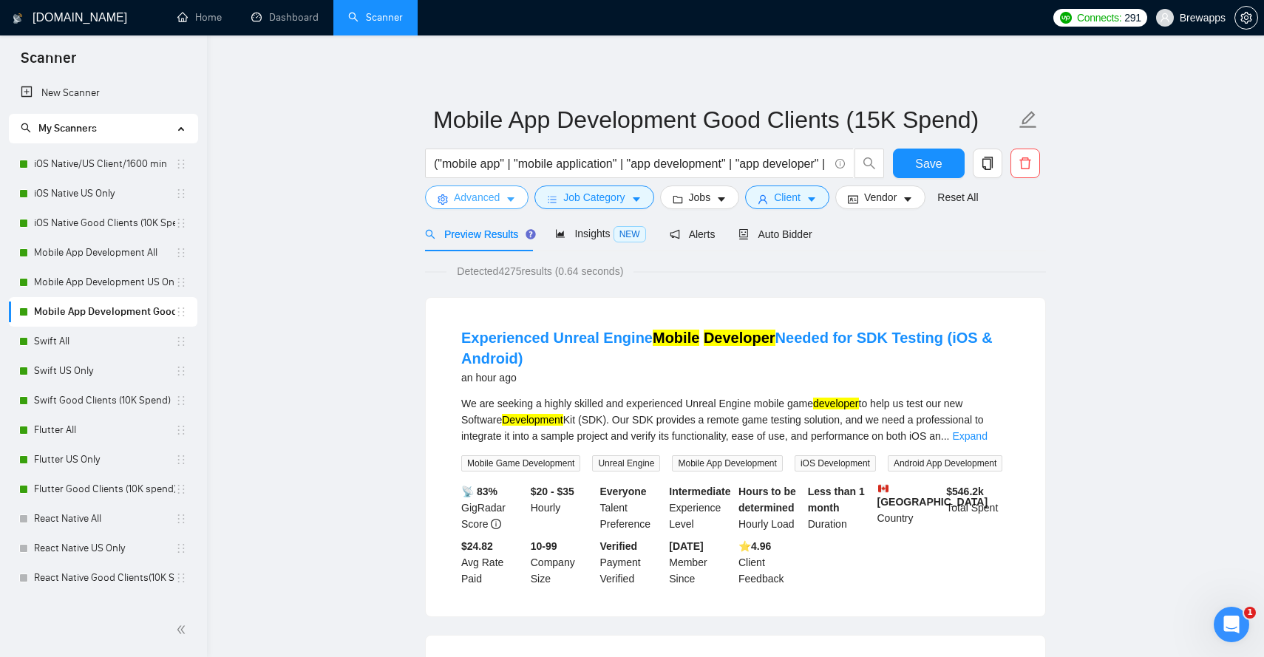
click at [500, 201] on span "Advanced" at bounding box center [477, 197] width 46 height 16
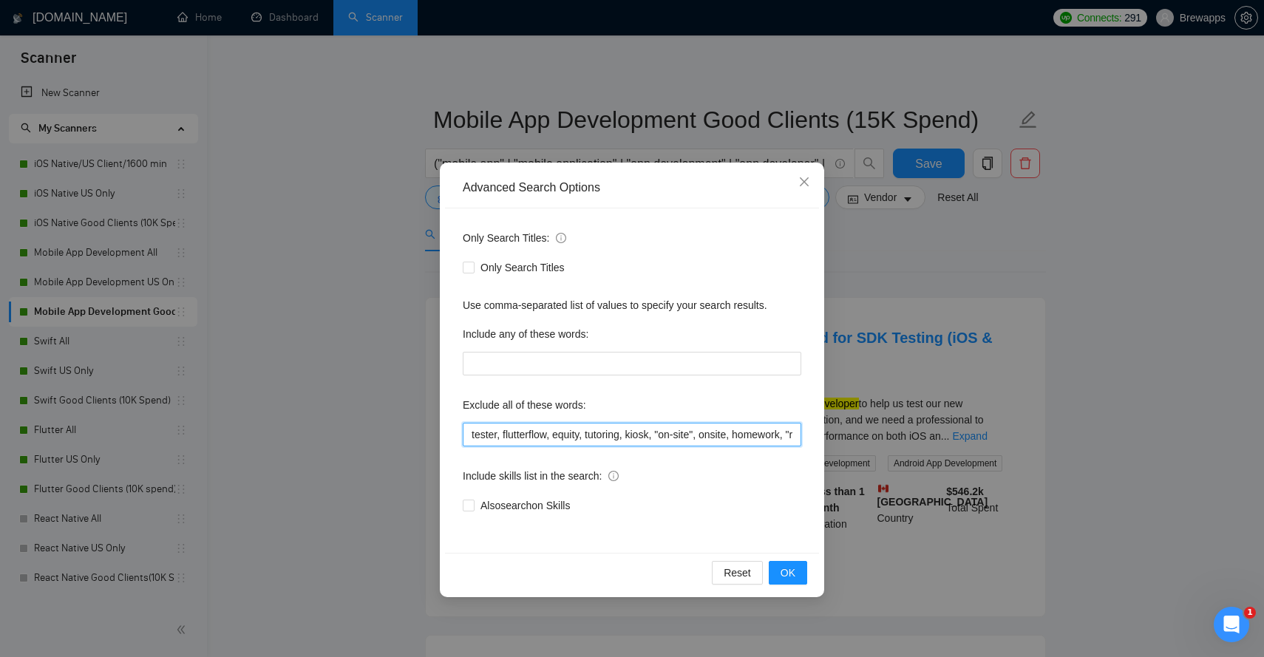
click at [586, 432] on input "tester, flutterflow, equity, tutoring, kiosk, "on-site", onsite, homework, "rev…" at bounding box center [632, 435] width 339 height 24
paste input ", "unity game", "technical interview", crypto, blockchain, "waste my time", tut…"
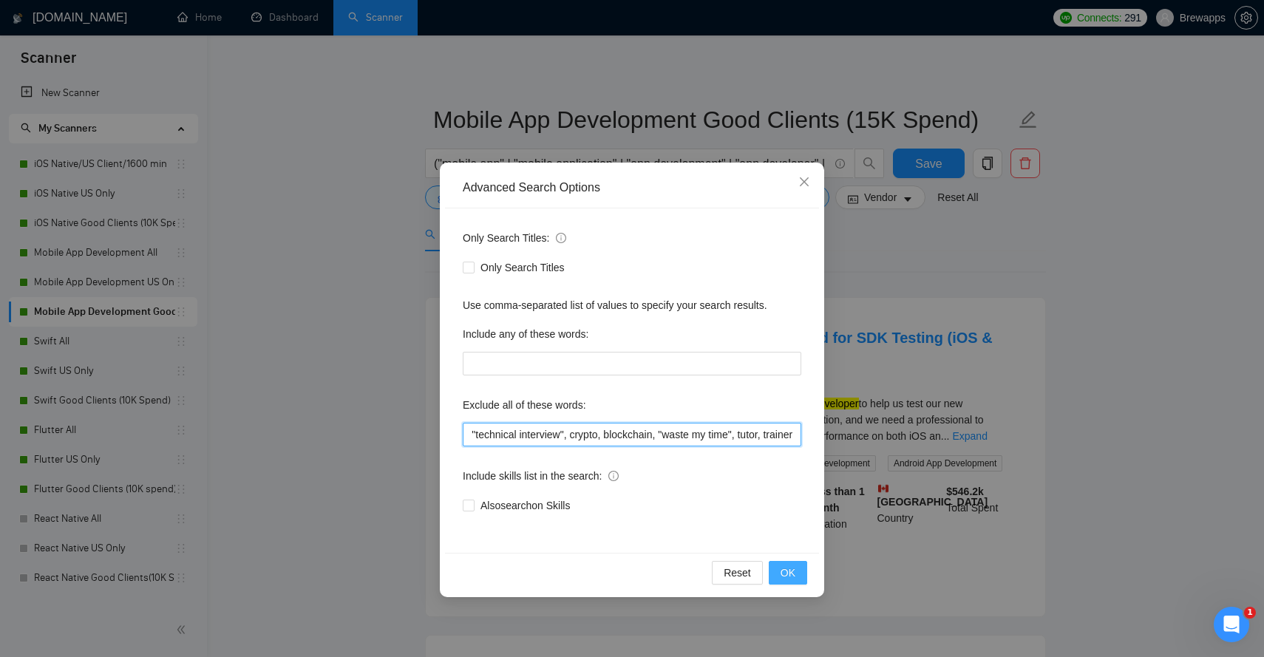
type input "tester, flutterflow, equity, tutoring, kiosk, "on-site", onsite, homework, "rev…"
click at [801, 566] on button "OK" at bounding box center [788, 573] width 38 height 24
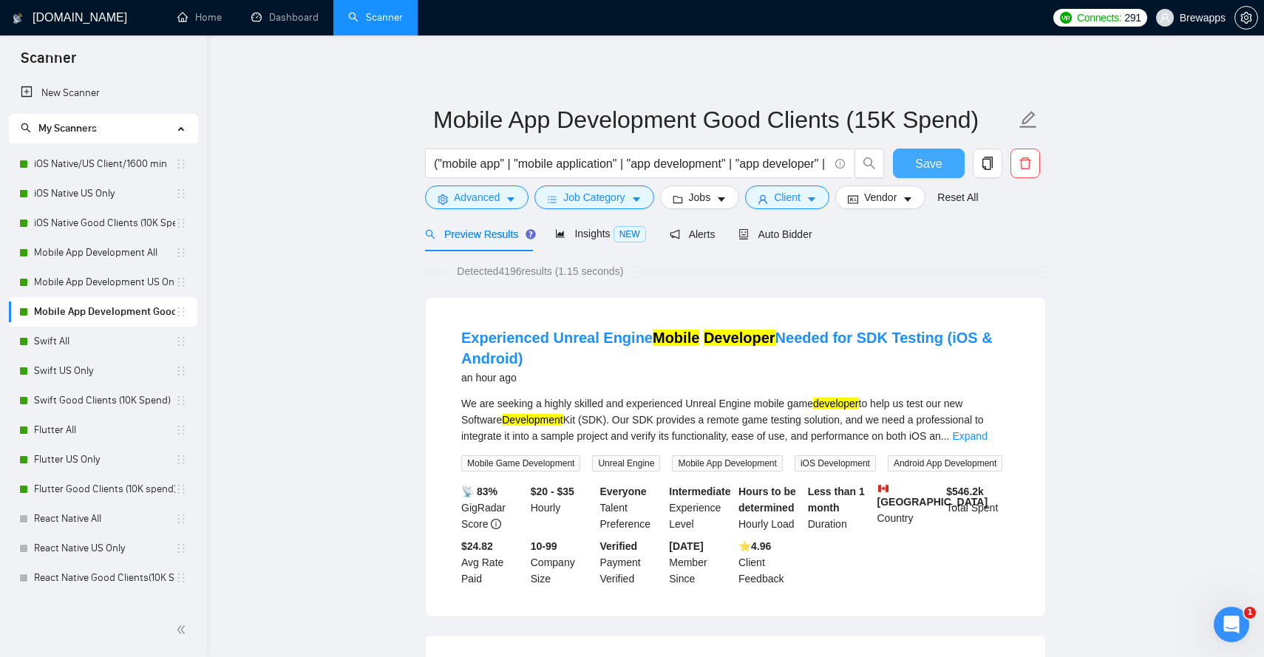
click at [932, 162] on span "Save" at bounding box center [928, 164] width 27 height 18
click at [87, 336] on link "Swift All" at bounding box center [104, 342] width 141 height 30
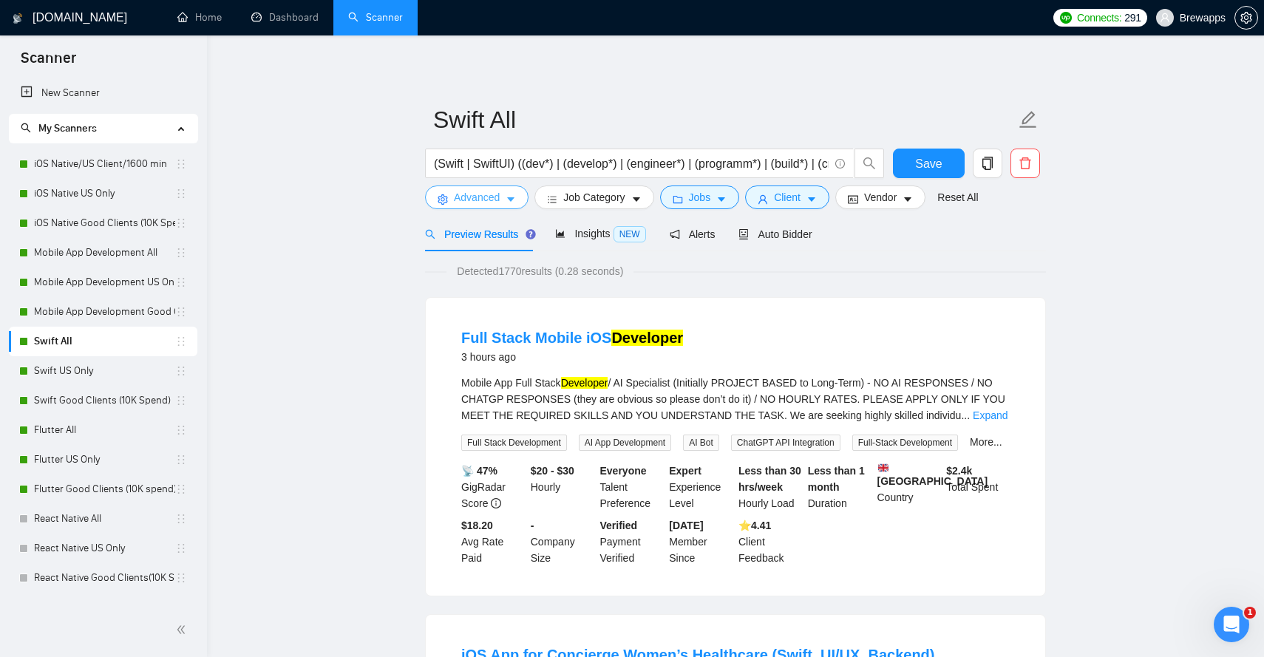
click at [512, 199] on icon "caret-down" at bounding box center [510, 200] width 7 height 4
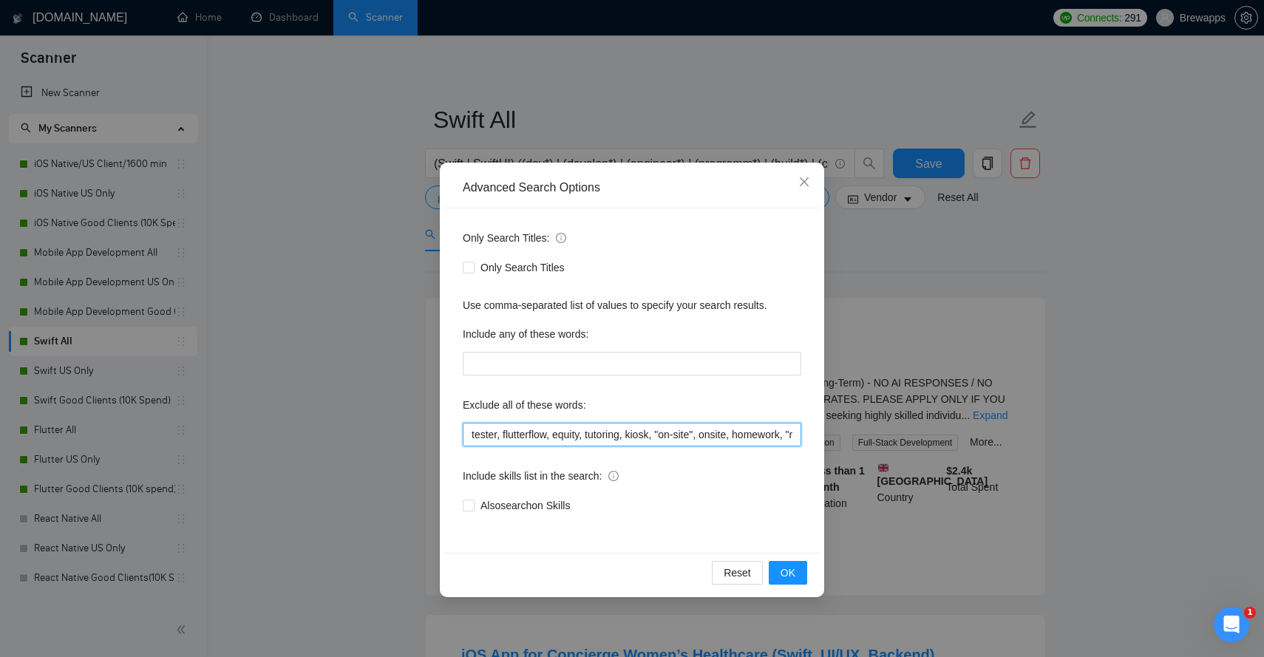
click at [603, 438] on input "tester, flutterflow, equity, tutoring, kiosk, "on-site", onsite, homework, "rev…" at bounding box center [632, 435] width 339 height 24
paste input ", "unity game", "technical interview", crypto, blockchain, "waste my time", tut…"
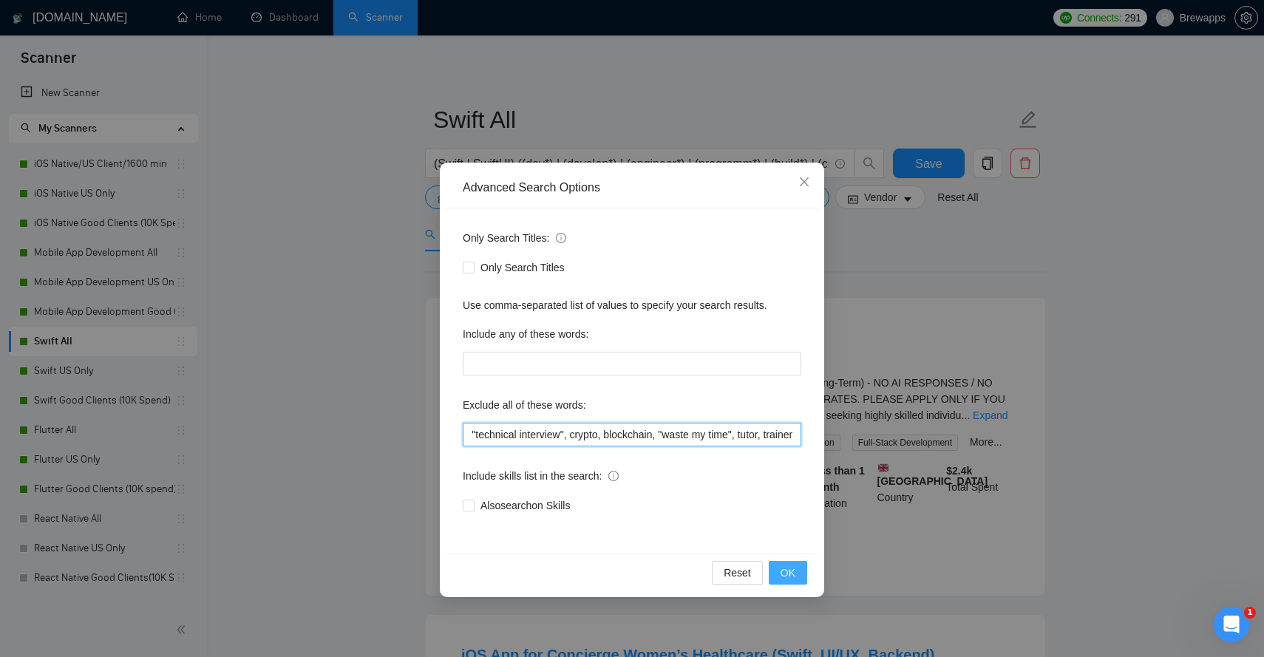
type input "tester, flutterflow, equity, tutoring, kiosk, "on-site", onsite, homework, "rev…"
click at [784, 570] on span "OK" at bounding box center [788, 573] width 15 height 16
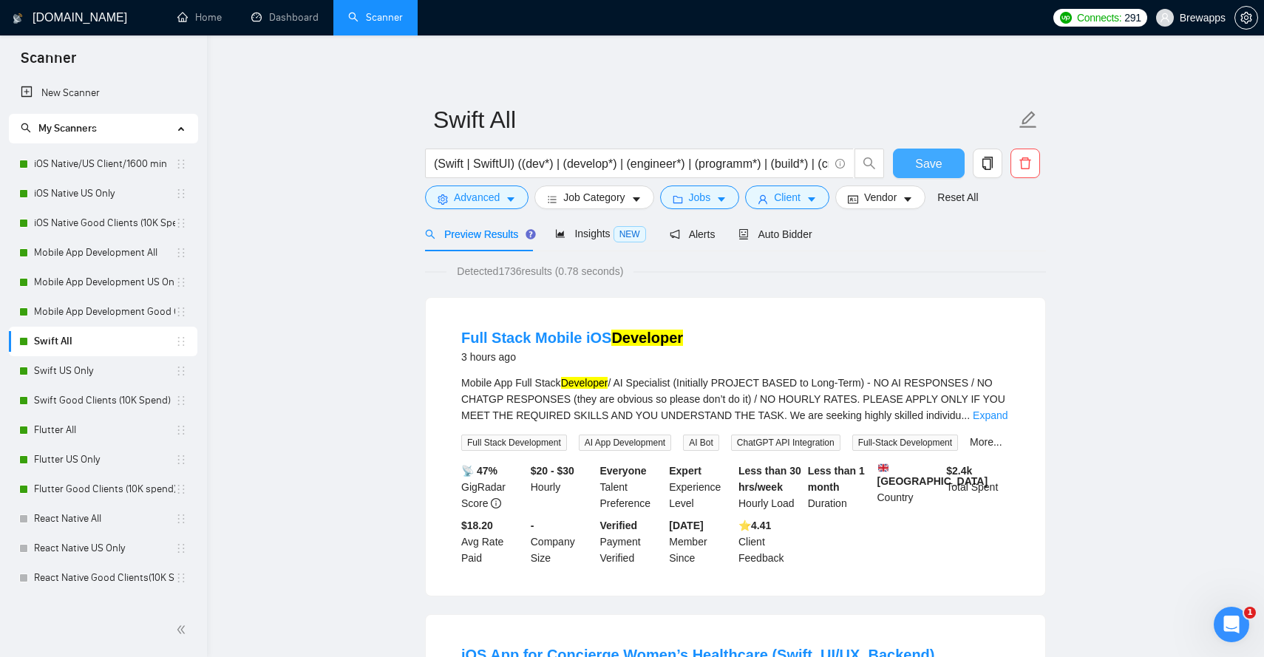
click at [936, 162] on span "Save" at bounding box center [928, 164] width 27 height 18
click at [89, 369] on link "Swift US Only" at bounding box center [104, 371] width 141 height 30
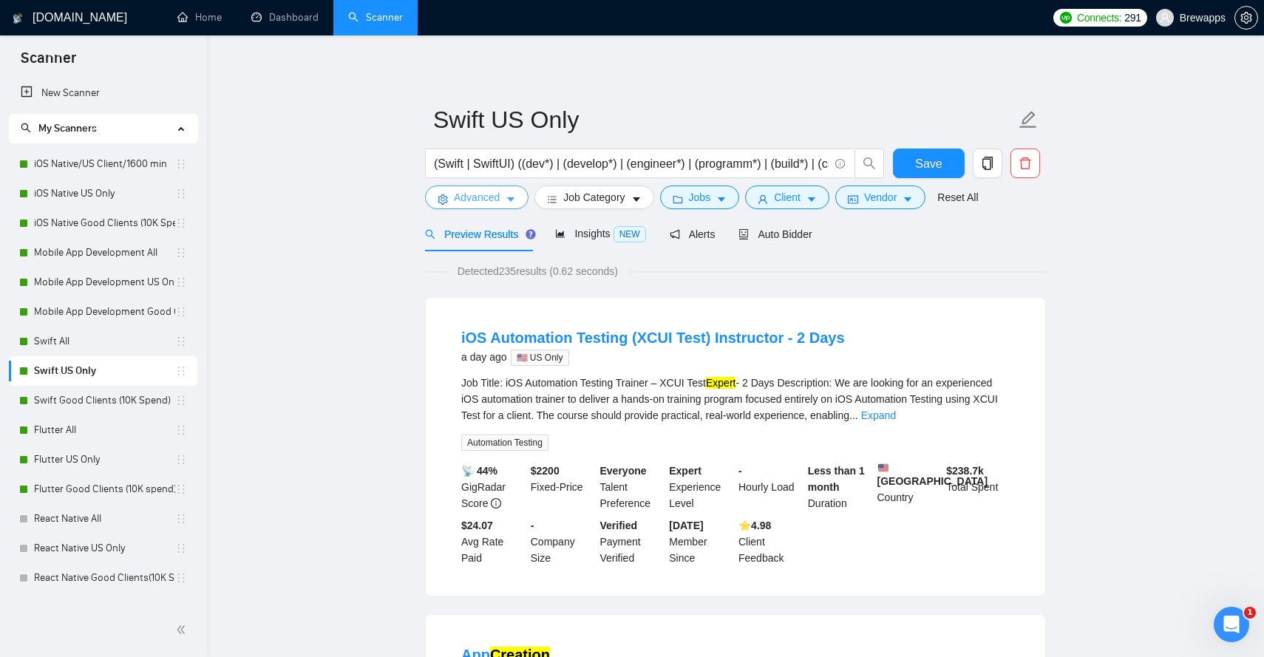
click at [522, 197] on button "Advanced" at bounding box center [477, 198] width 104 height 24
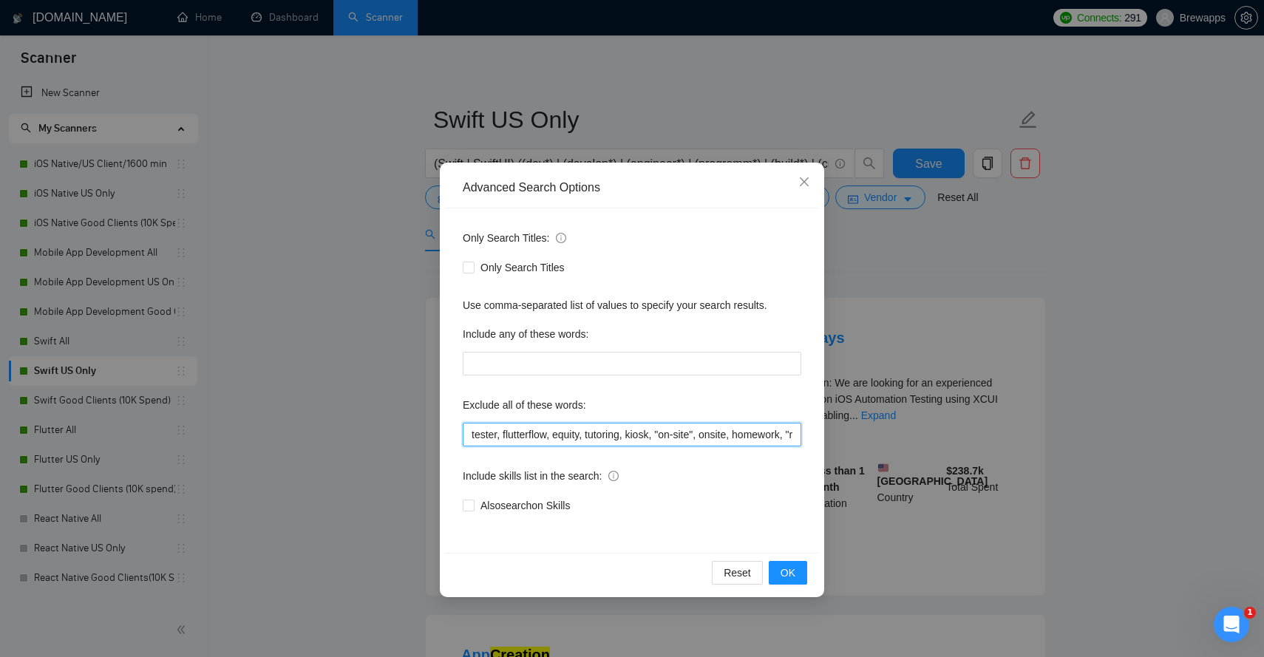
click at [617, 430] on input "tester, flutterflow, equity, tutoring, kiosk, "on-site", onsite, homework, "rev…" at bounding box center [632, 435] width 339 height 24
paste input ", "unity game", "technical interview", crypto, blockchain, "waste my time", tut…"
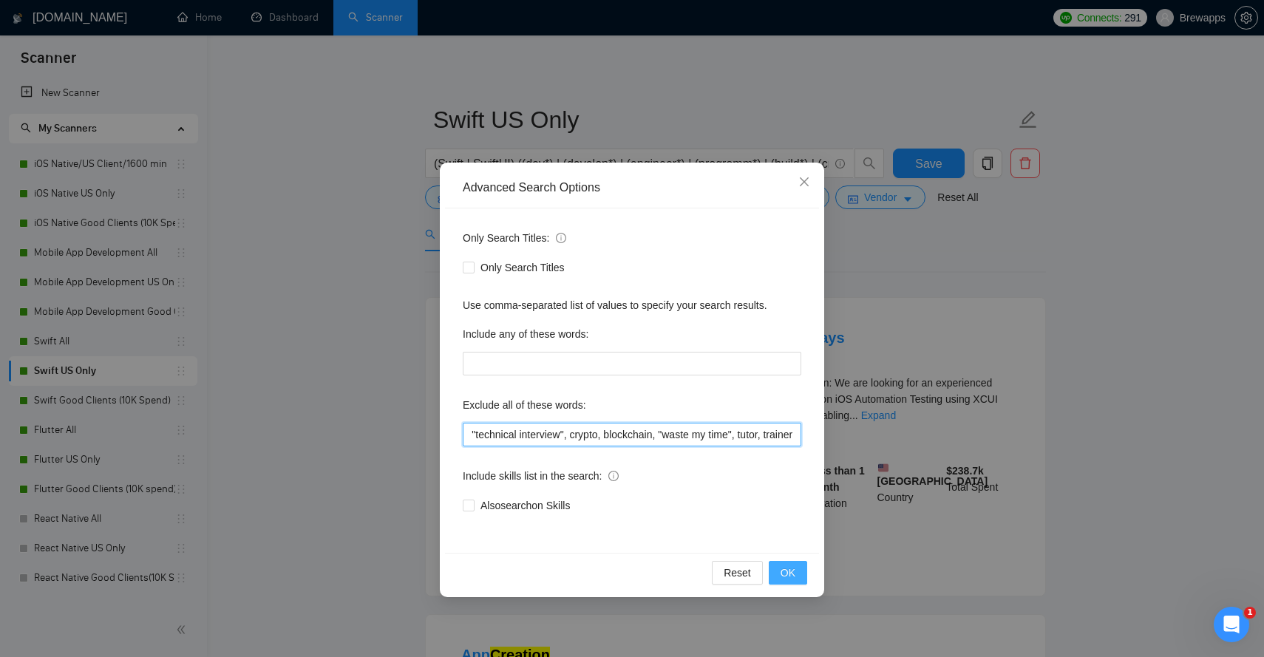
type input "tester, flutterflow, equity, tutoring, kiosk, "on-site", onsite, homework, "rev…"
click at [806, 566] on button "OK" at bounding box center [788, 573] width 38 height 24
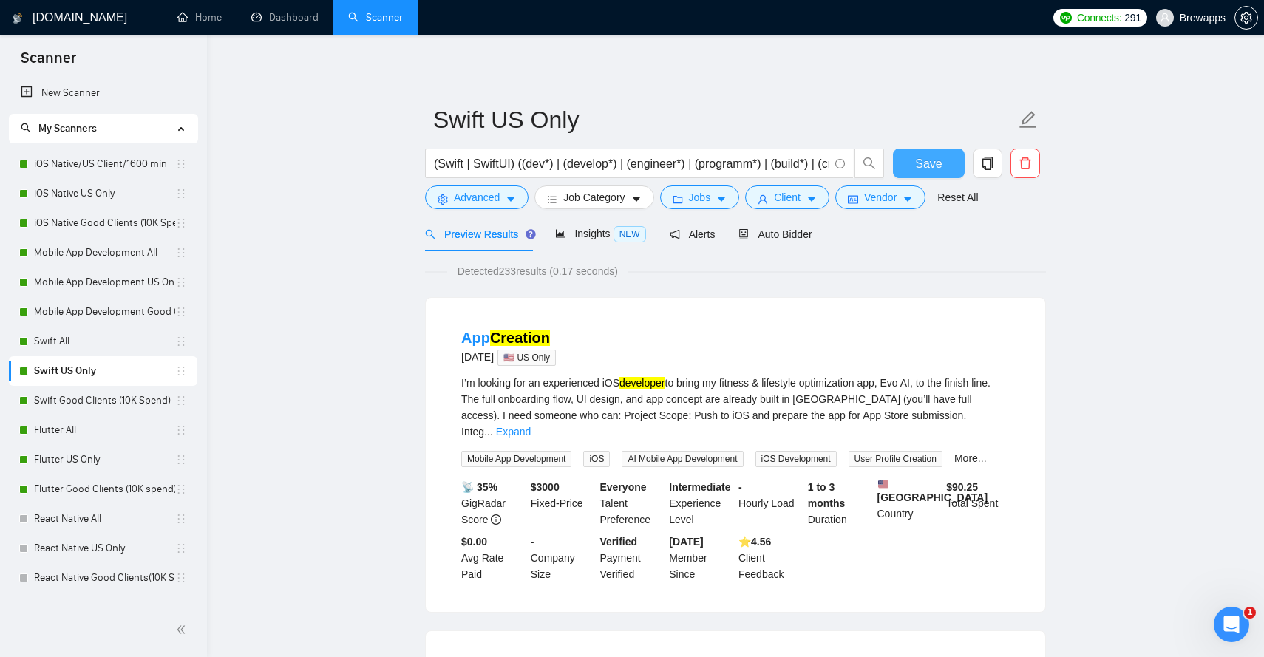
click at [930, 161] on span "Save" at bounding box center [928, 164] width 27 height 18
click at [142, 400] on link "Swift Good Clients (10K Spend)" at bounding box center [104, 401] width 141 height 30
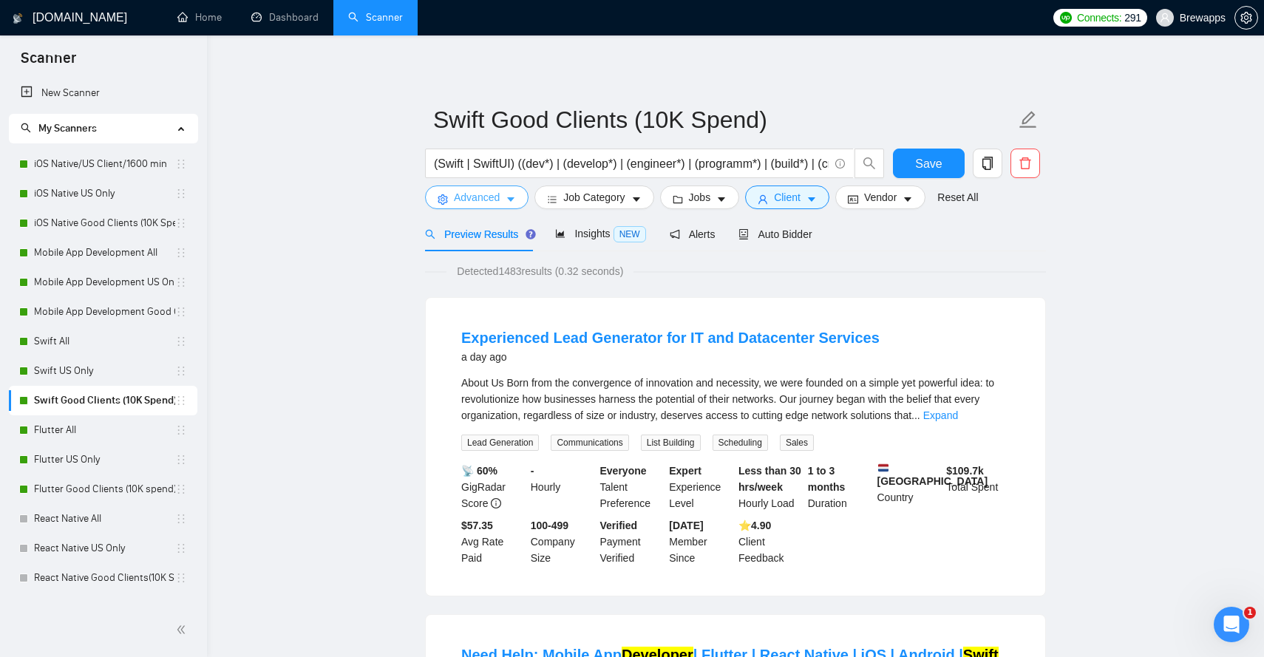
click at [508, 206] on button "Advanced" at bounding box center [477, 198] width 104 height 24
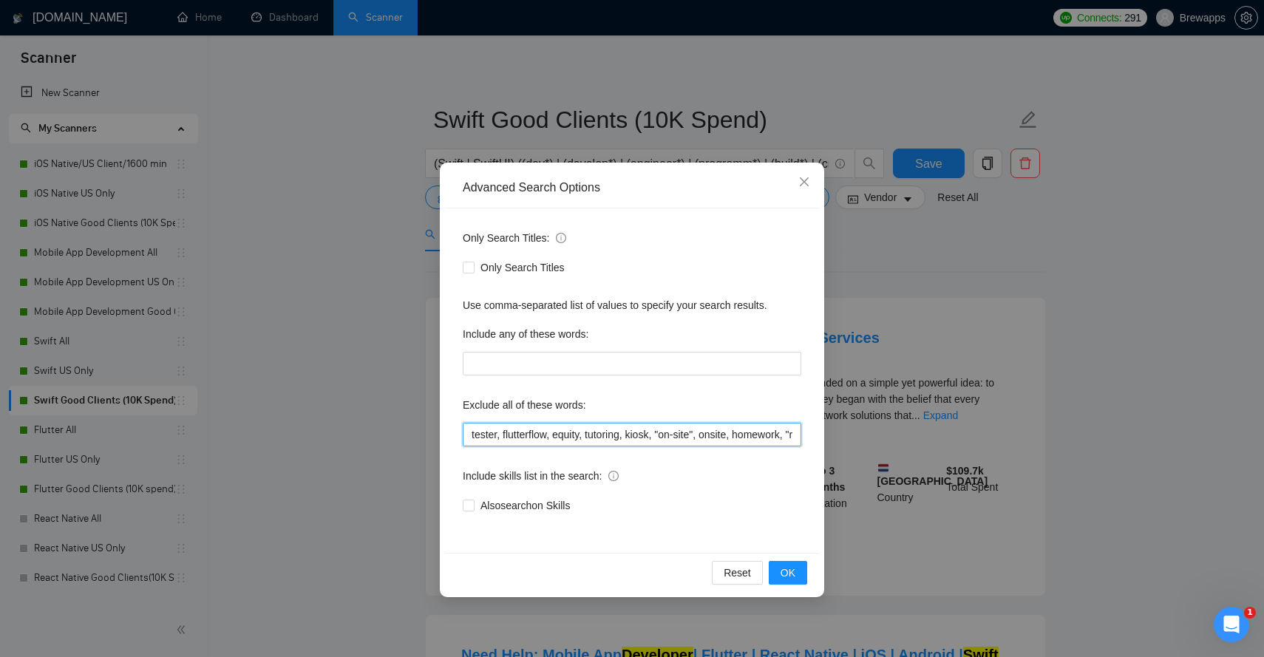
click at [552, 430] on input "tester, flutterflow, equity, tutoring, kiosk, "on-site", onsite, homework, "rev…" at bounding box center [632, 435] width 339 height 24
paste input ", "unity game", "technical interview", crypto, blockchain, "waste my time", tut…"
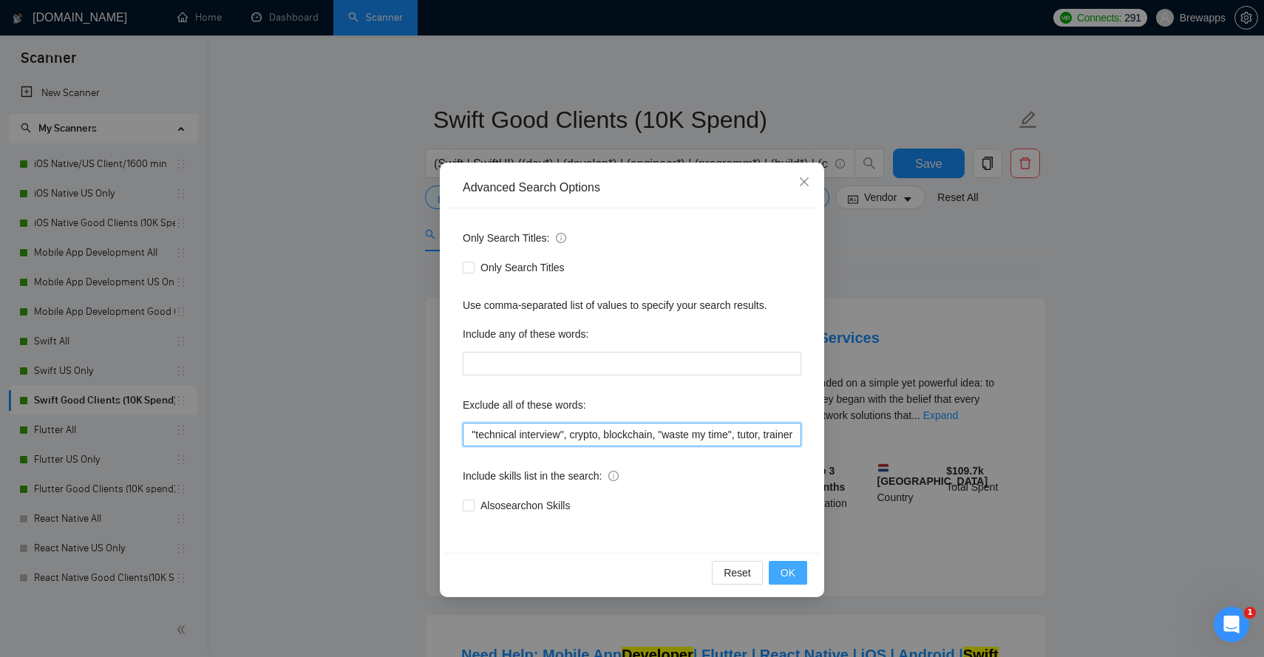
type input "tester, flutterflow, equity, tutoring, kiosk, "on-site", onsite, homework, "rev…"
click at [793, 570] on span "OK" at bounding box center [788, 573] width 15 height 16
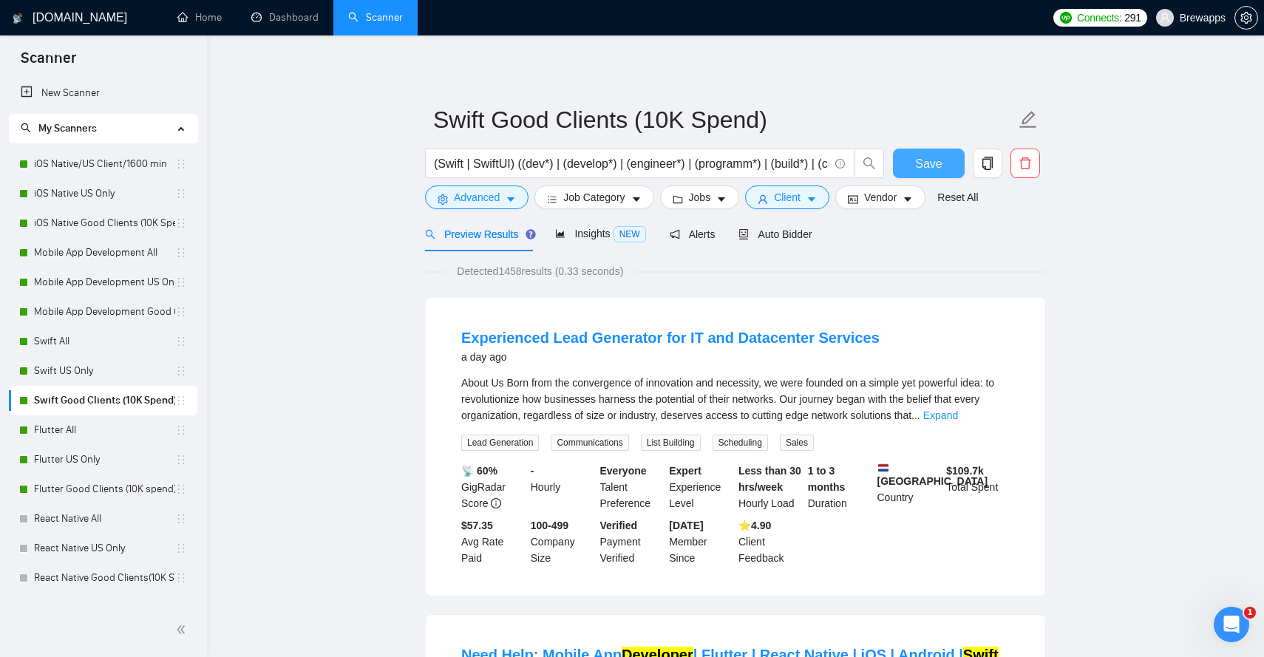
click at [950, 164] on button "Save" at bounding box center [929, 164] width 72 height 30
click at [123, 428] on link "Flutter All" at bounding box center [104, 431] width 141 height 30
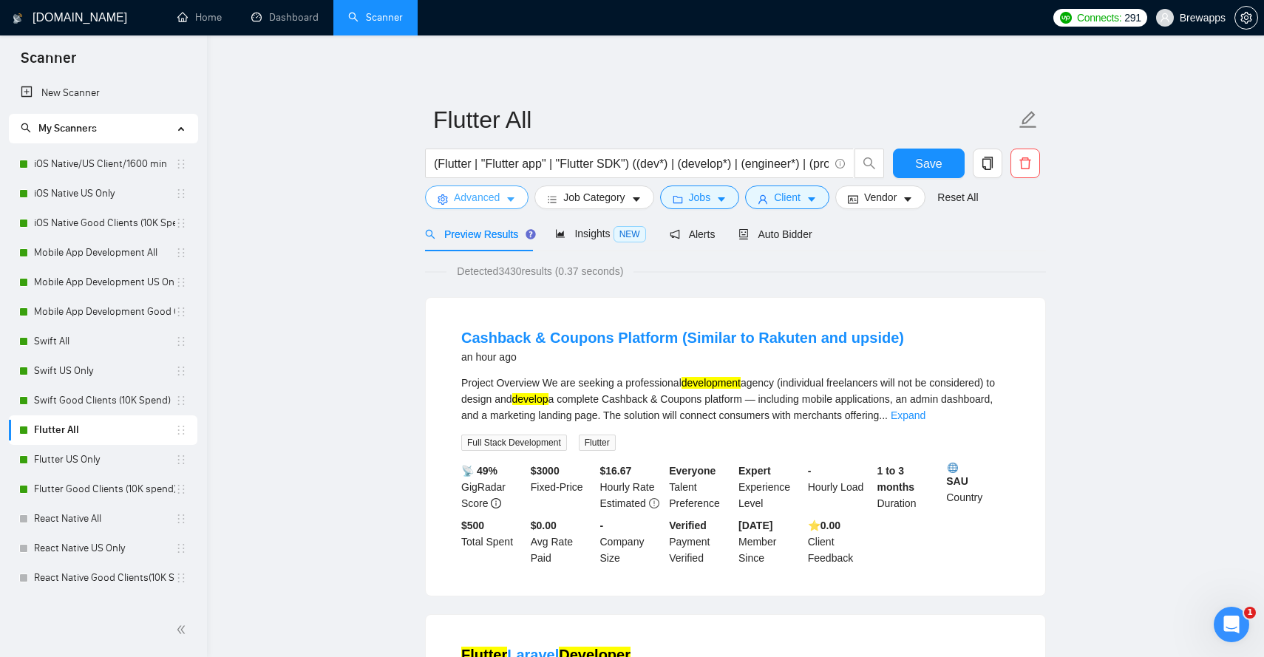
click at [509, 198] on icon "caret-down" at bounding box center [510, 200] width 7 height 4
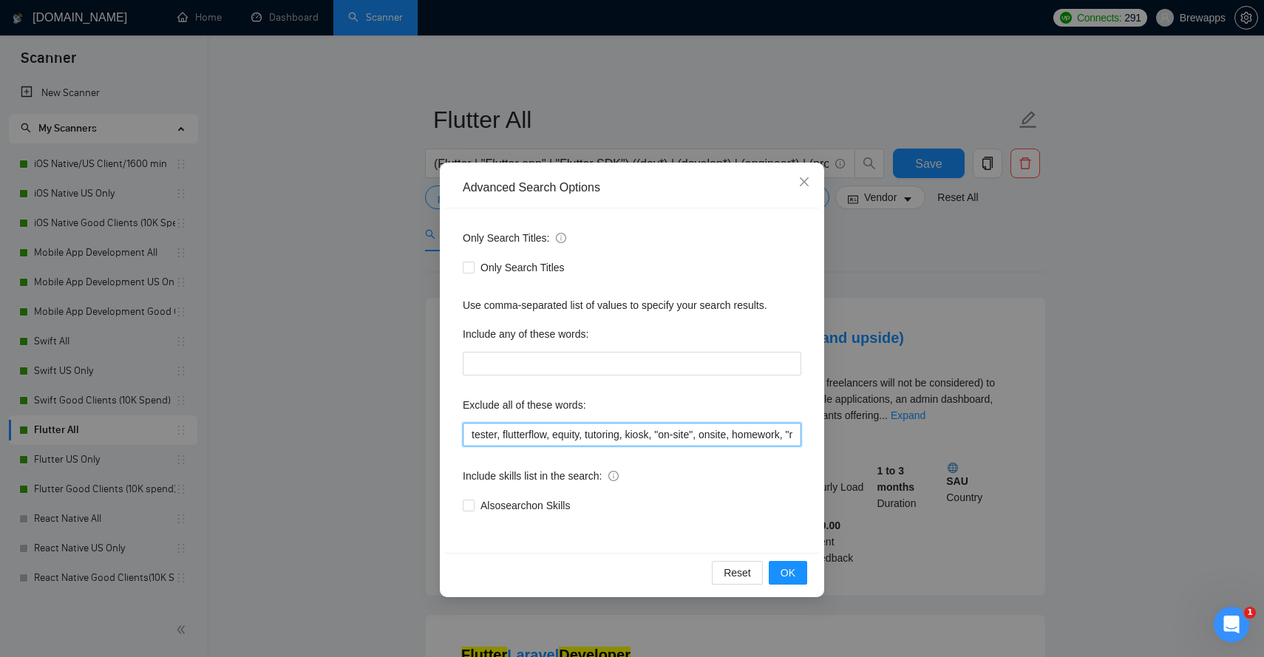
click at [572, 434] on input "tester, flutterflow, equity, tutoring, kiosk, "on-site", onsite, homework, "rev…" at bounding box center [632, 435] width 339 height 24
paste input ", "unity game", "technical interview", crypto, blockchain, "waste my time", tut…"
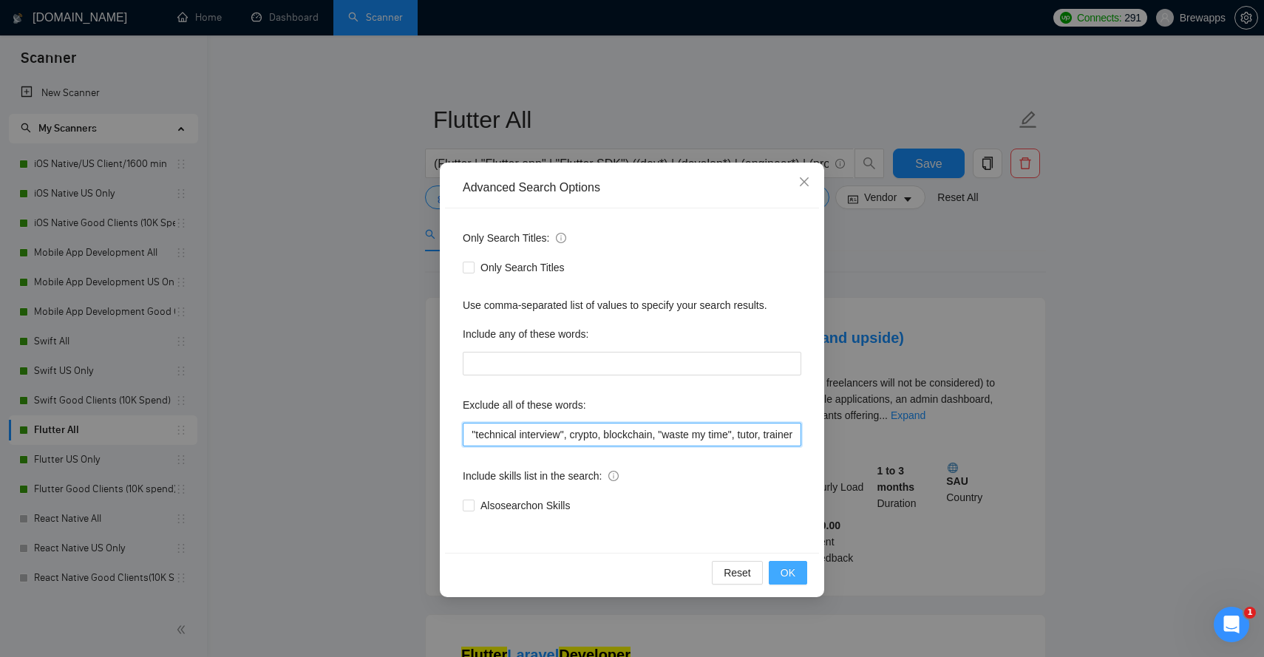
type input "tester, flutterflow, equity, tutoring, kiosk, "on-site", onsite, homework, "rev…"
click at [793, 572] on span "OK" at bounding box center [788, 573] width 15 height 16
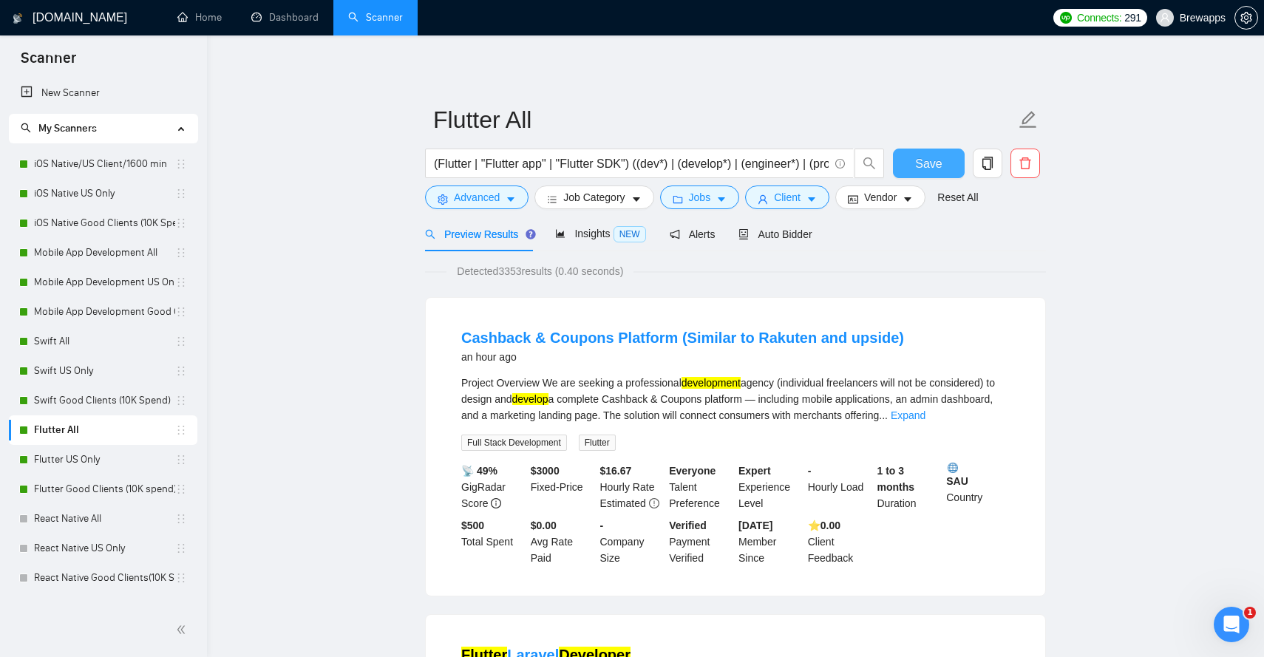
click at [932, 172] on span "Save" at bounding box center [928, 164] width 27 height 18
click at [143, 461] on link "Flutter US Only" at bounding box center [104, 460] width 141 height 30
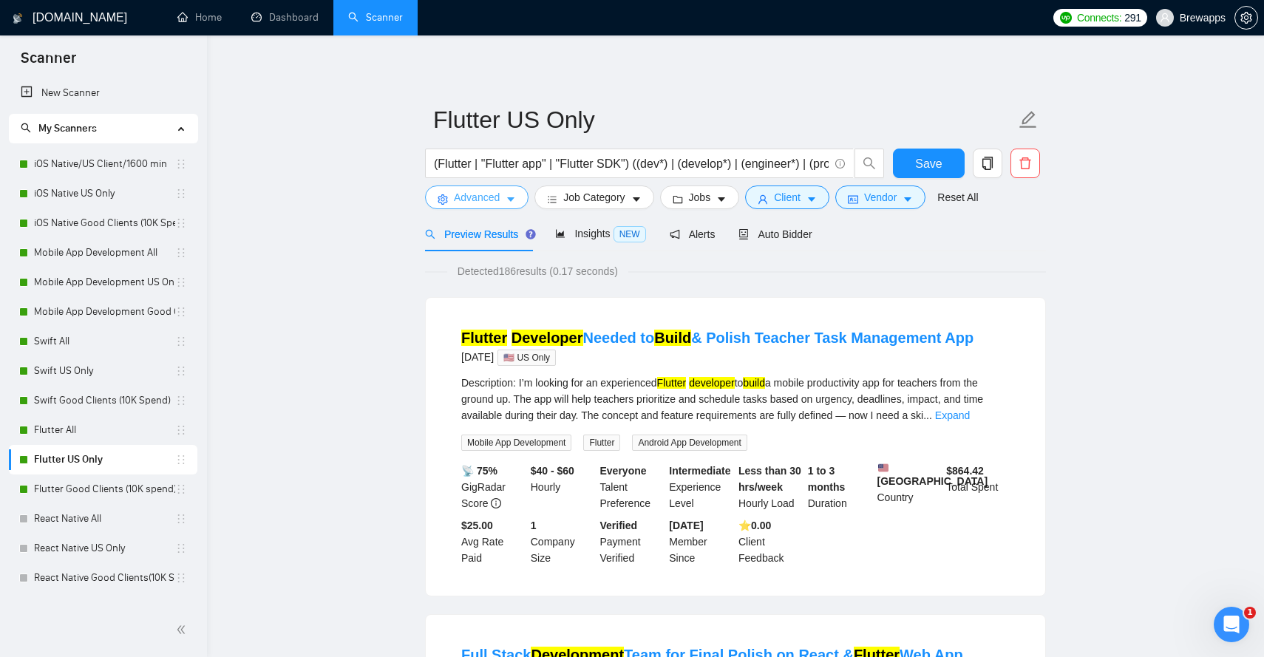
click at [511, 200] on icon "caret-down" at bounding box center [510, 200] width 7 height 4
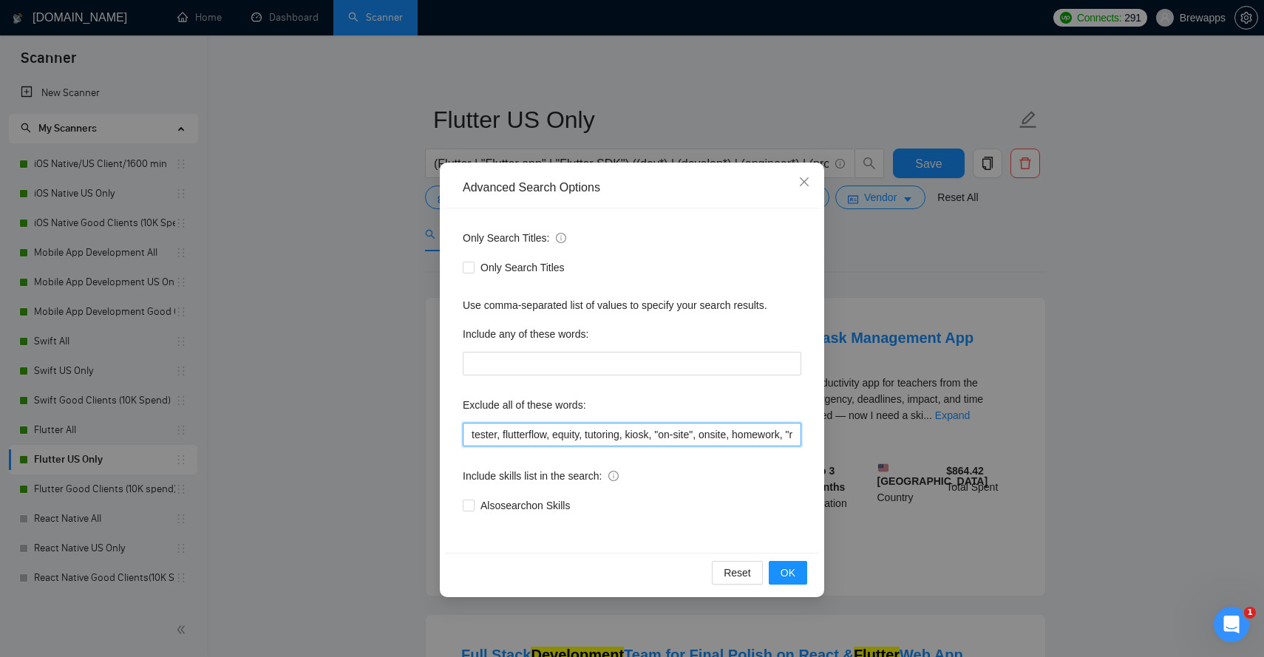
click at [582, 434] on input "tester, flutterflow, equity, tutoring, kiosk, "on-site", onsite, homework, "rev…" at bounding box center [632, 435] width 339 height 24
paste input ", "unity game", "technical interview", crypto, blockchain, "waste my time", tut…"
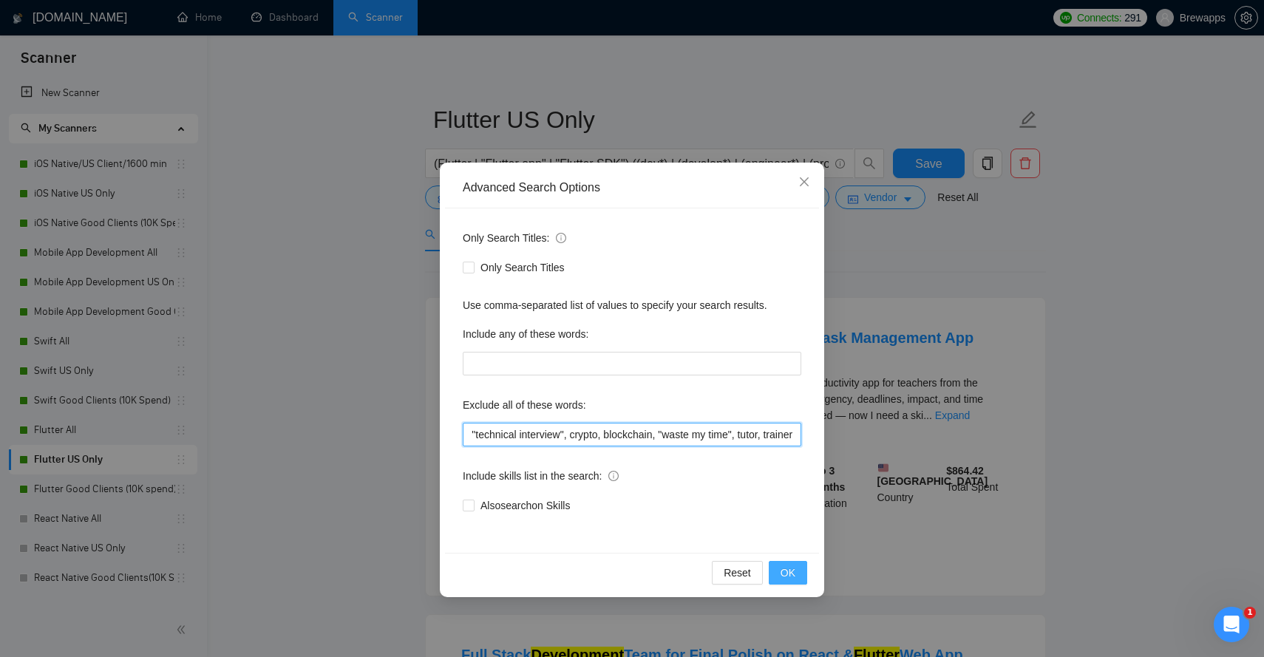
type input "tester, flutterflow, equity, tutoring, kiosk, "on-site", onsite, homework, "rev…"
click at [792, 574] on span "OK" at bounding box center [788, 573] width 15 height 16
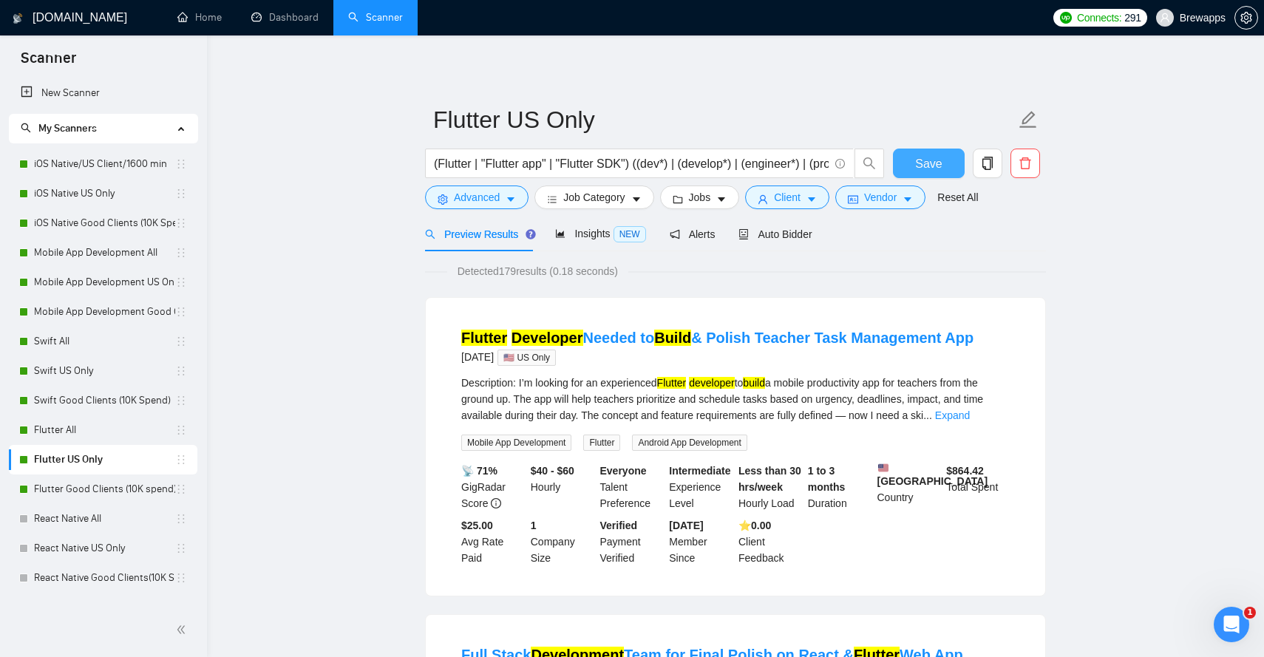
click at [925, 172] on span "Save" at bounding box center [928, 164] width 27 height 18
click at [122, 496] on link "Flutter Good Clients (10K spend)" at bounding box center [104, 490] width 141 height 30
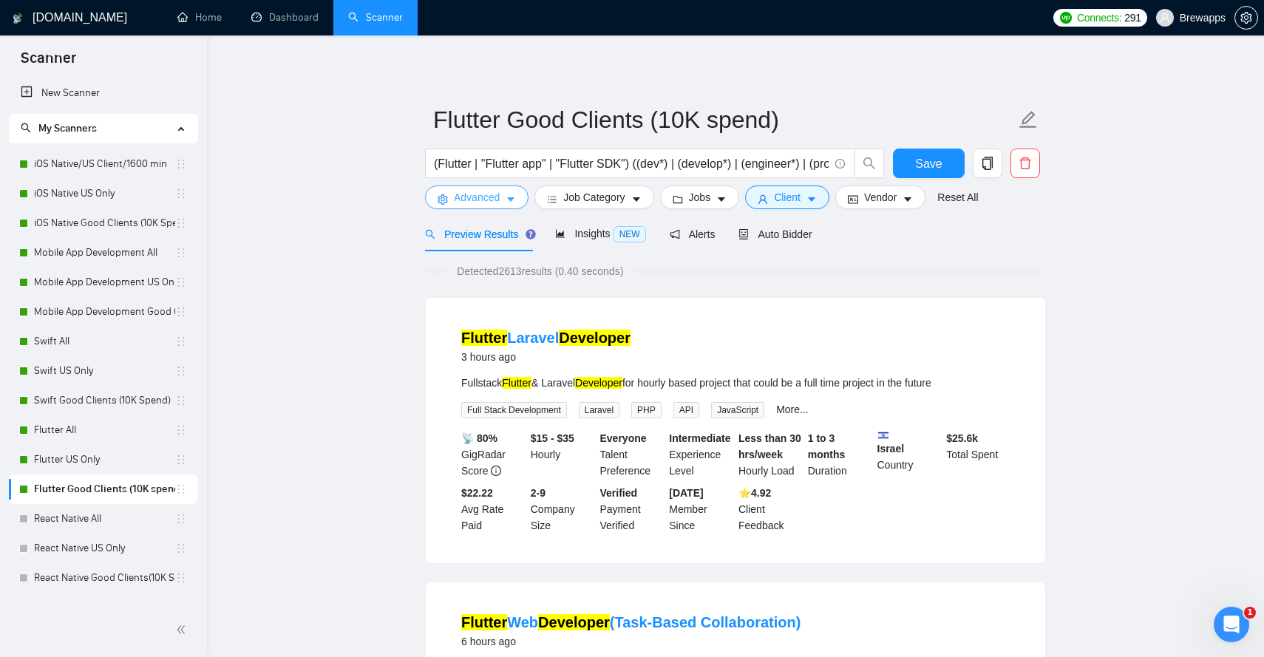
click at [504, 202] on button "Advanced" at bounding box center [477, 198] width 104 height 24
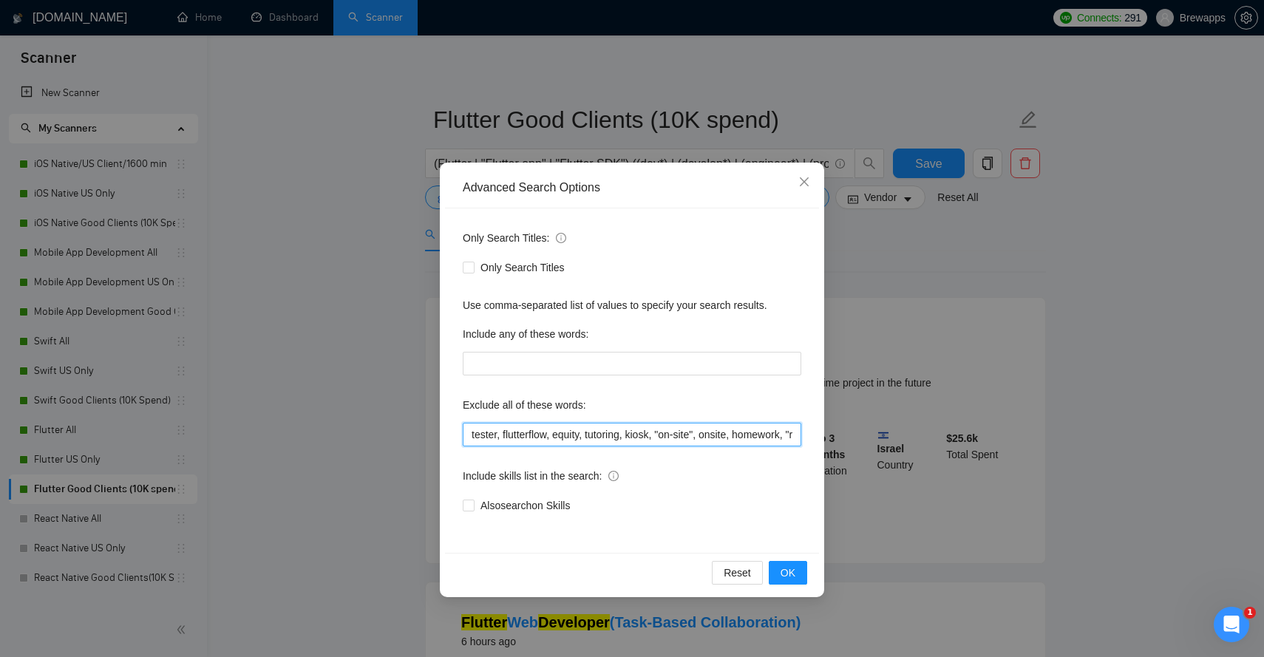
click at [583, 432] on input "tester, flutterflow, equity, tutoring, kiosk, "on-site", onsite, homework, "rev…" at bounding box center [632, 435] width 339 height 24
paste input ", "unity game", "technical interview", crypto, blockchain, "waste my time", tut…"
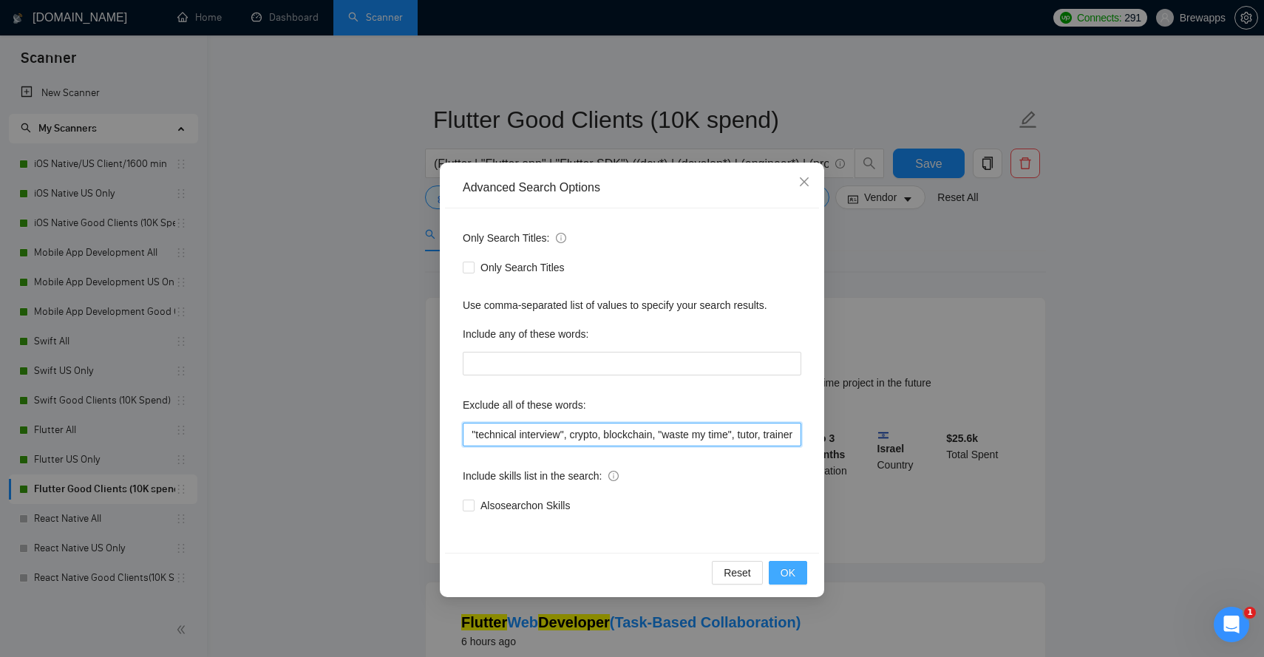
type input "tester, flutterflow, equity, tutoring, kiosk, "on-site", onsite, homework, "rev…"
click at [789, 570] on span "OK" at bounding box center [788, 573] width 15 height 16
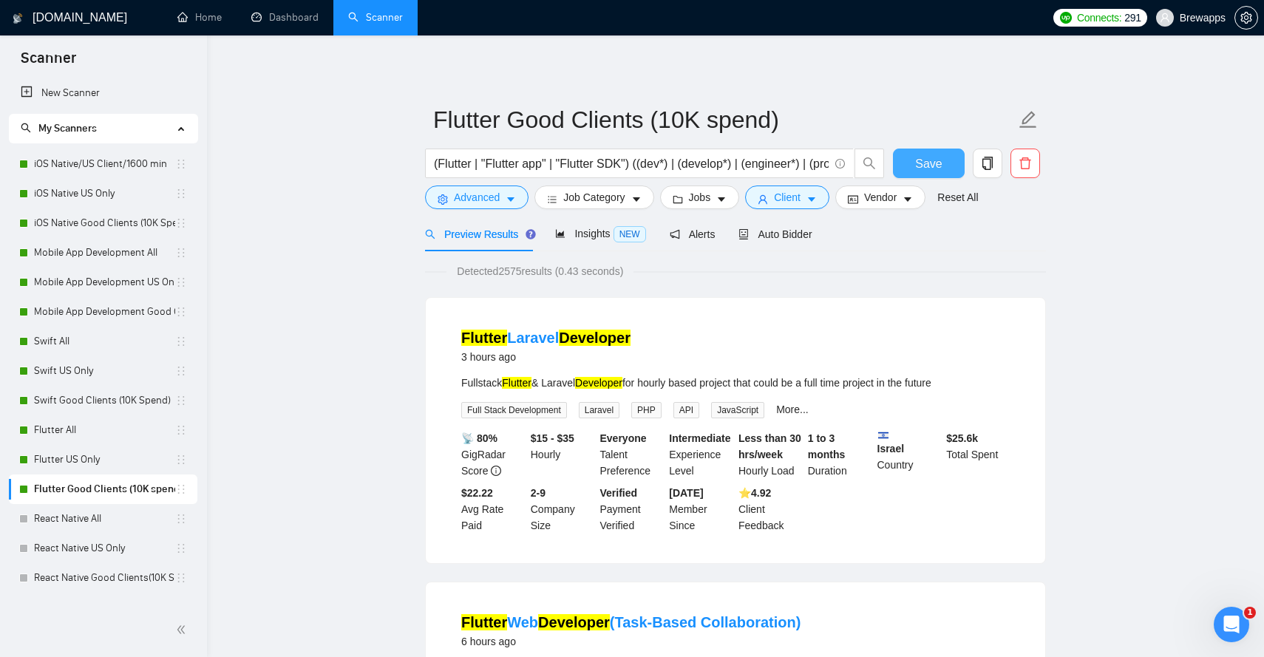
click at [936, 157] on span "Save" at bounding box center [928, 164] width 27 height 18
